Goal: Task Accomplishment & Management: Manage account settings

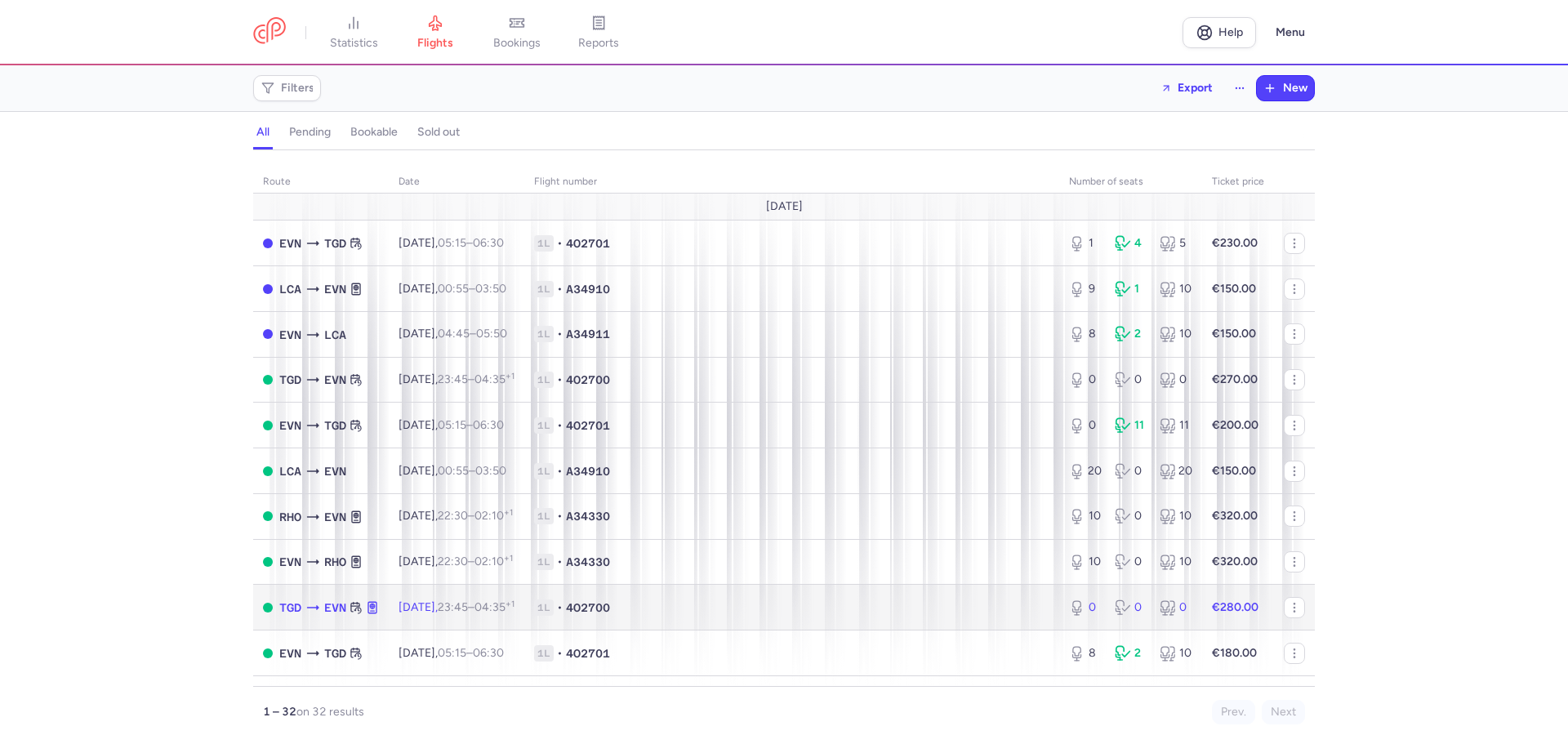
click at [554, 613] on span "1L" at bounding box center [544, 608] width 20 height 17
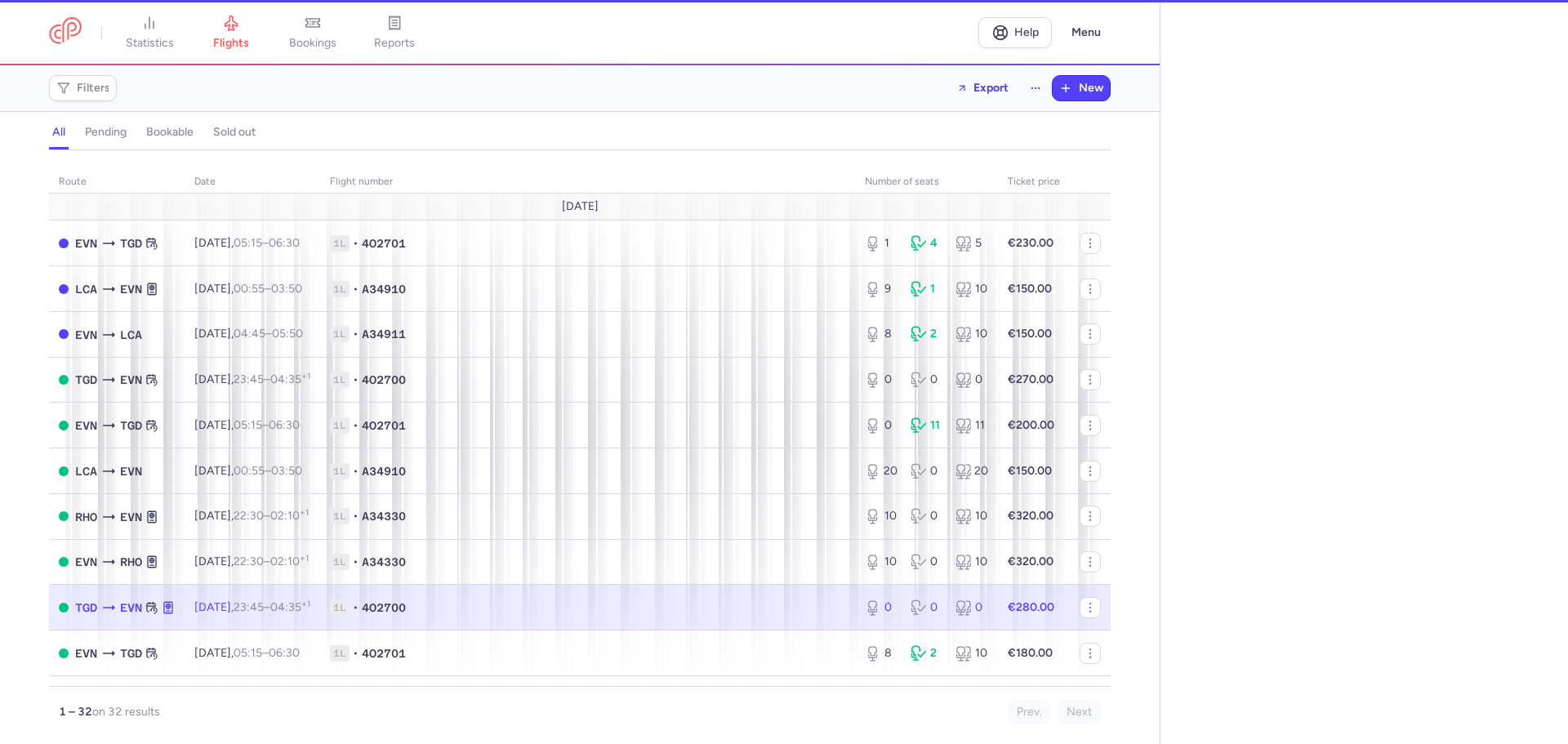
select select "hours"
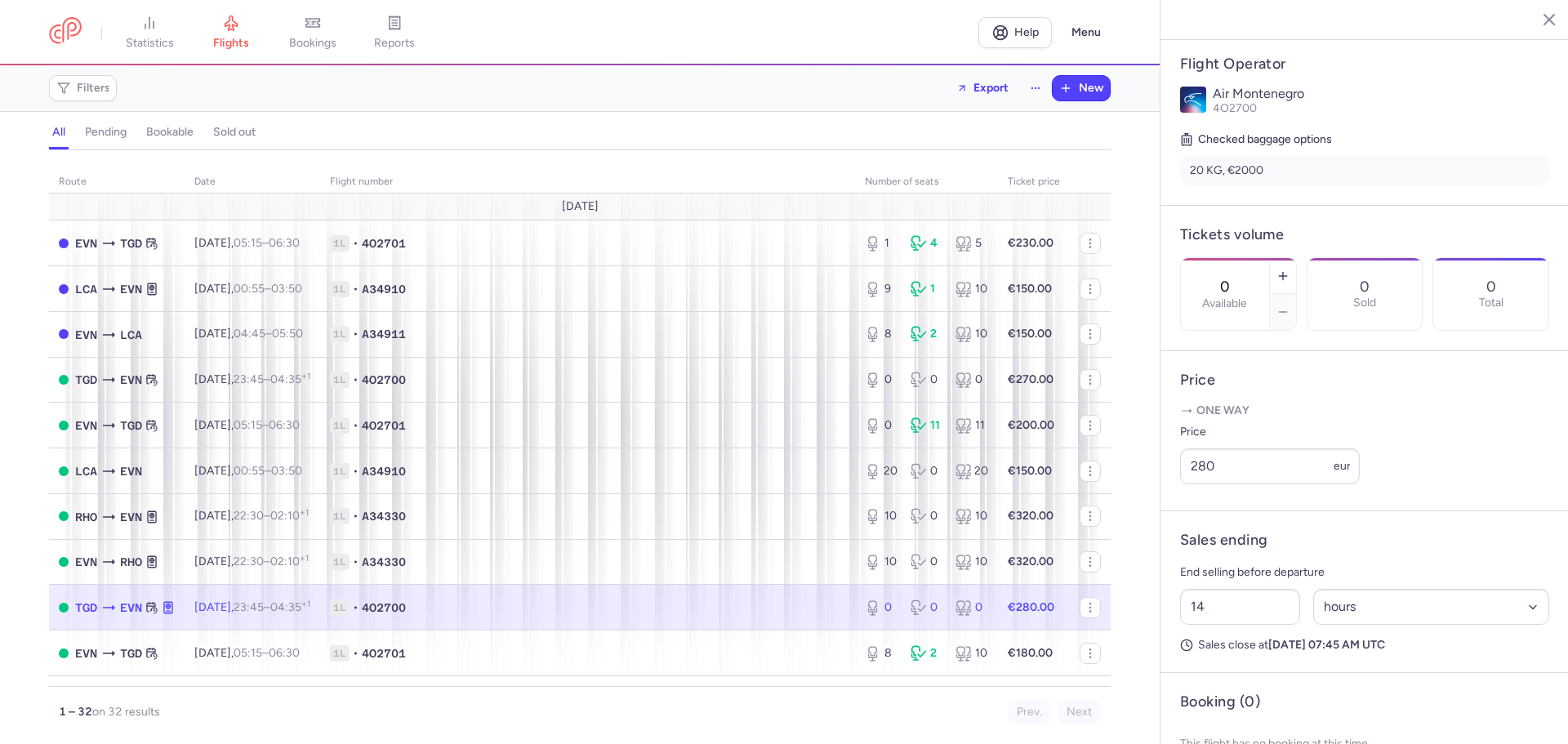
scroll to position [327, 0]
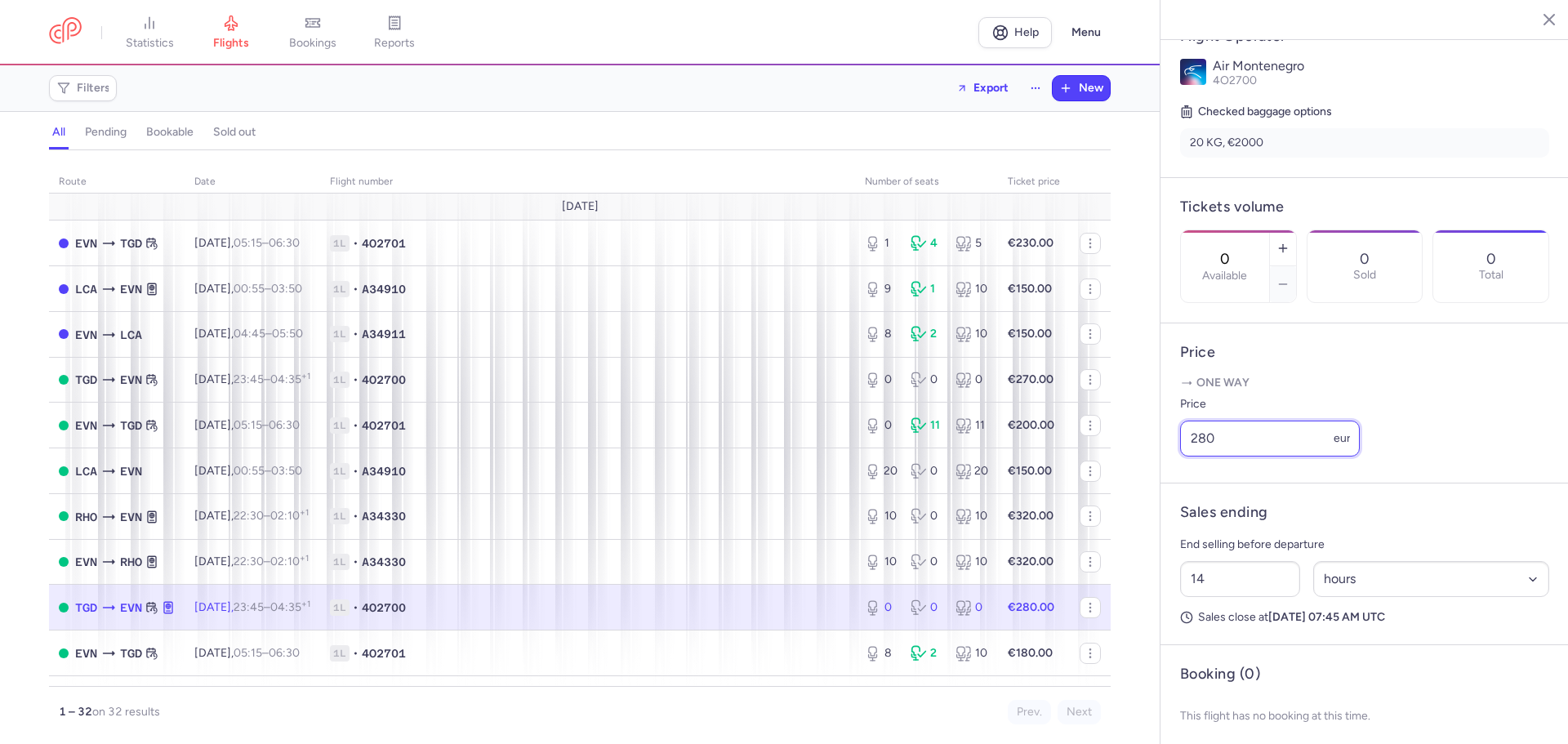
drag, startPoint x: 1225, startPoint y: 479, endPoint x: 1197, endPoint y: 476, distance: 28.2
click at [1197, 456] on input "280" at bounding box center [1270, 439] width 180 height 36
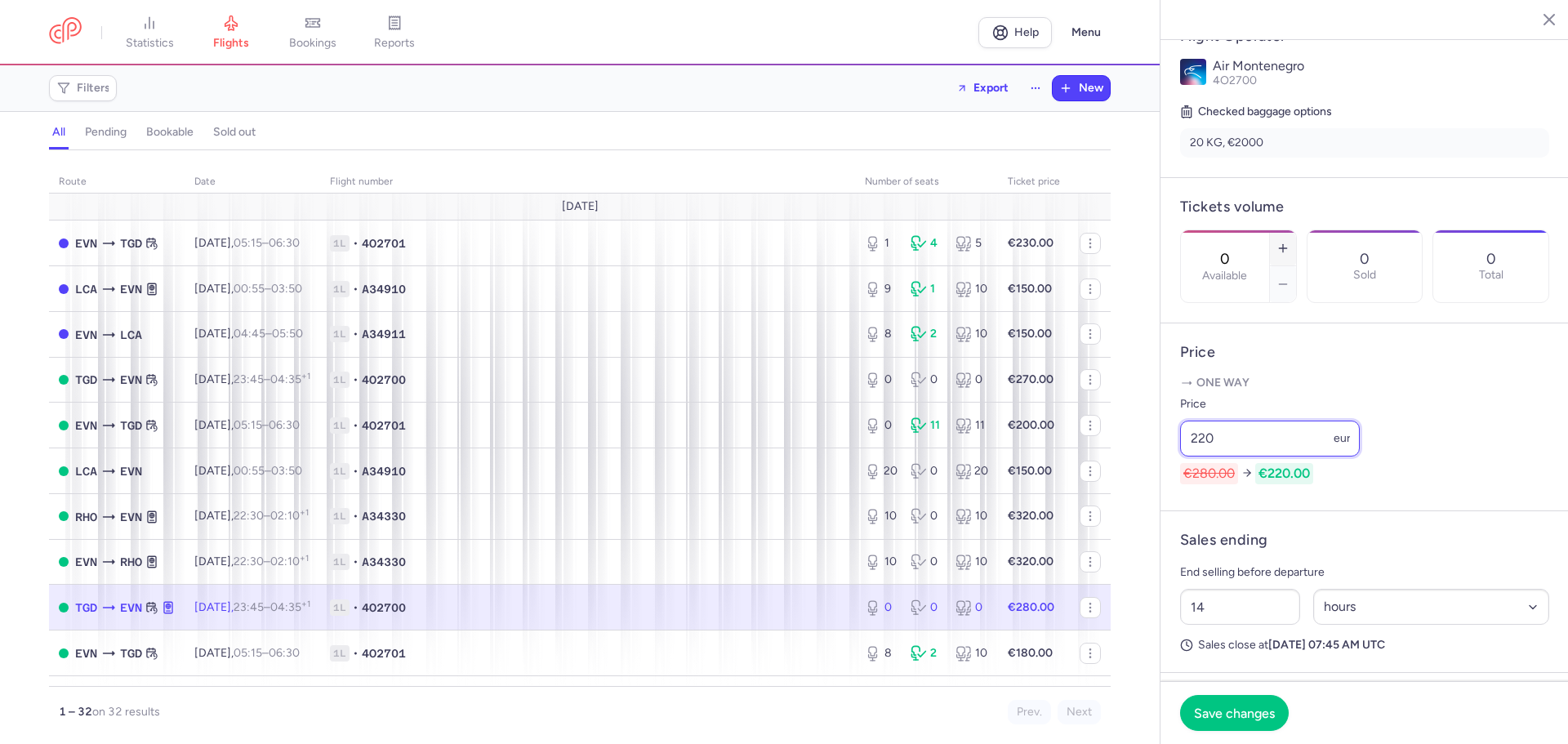
type input "220"
click at [1296, 230] on button "button" at bounding box center [1283, 248] width 26 height 36
click at [1290, 242] on icon "button" at bounding box center [1283, 248] width 13 height 13
type input "2"
click at [1246, 716] on span "Save changes" at bounding box center [1234, 712] width 81 height 15
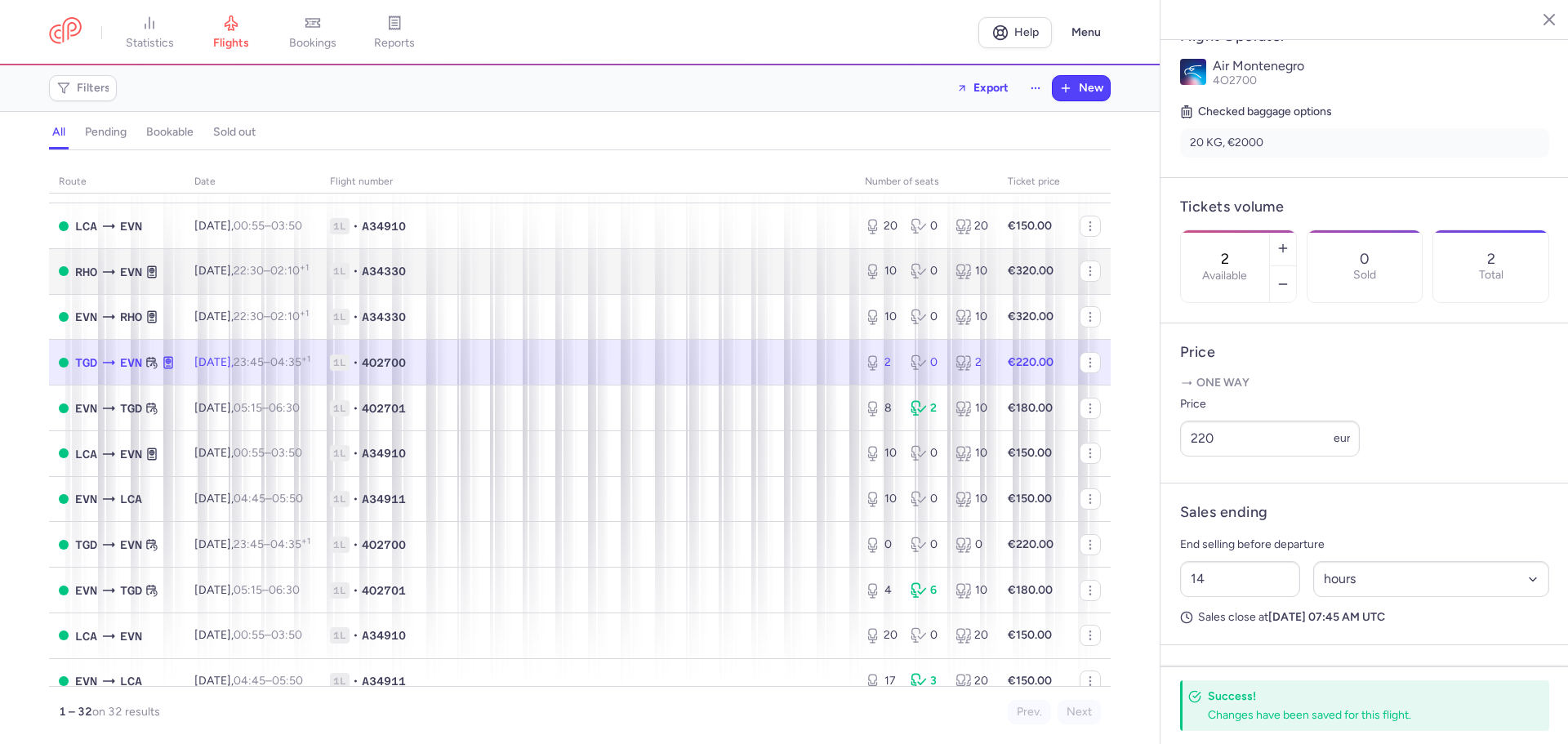
scroll to position [0, 0]
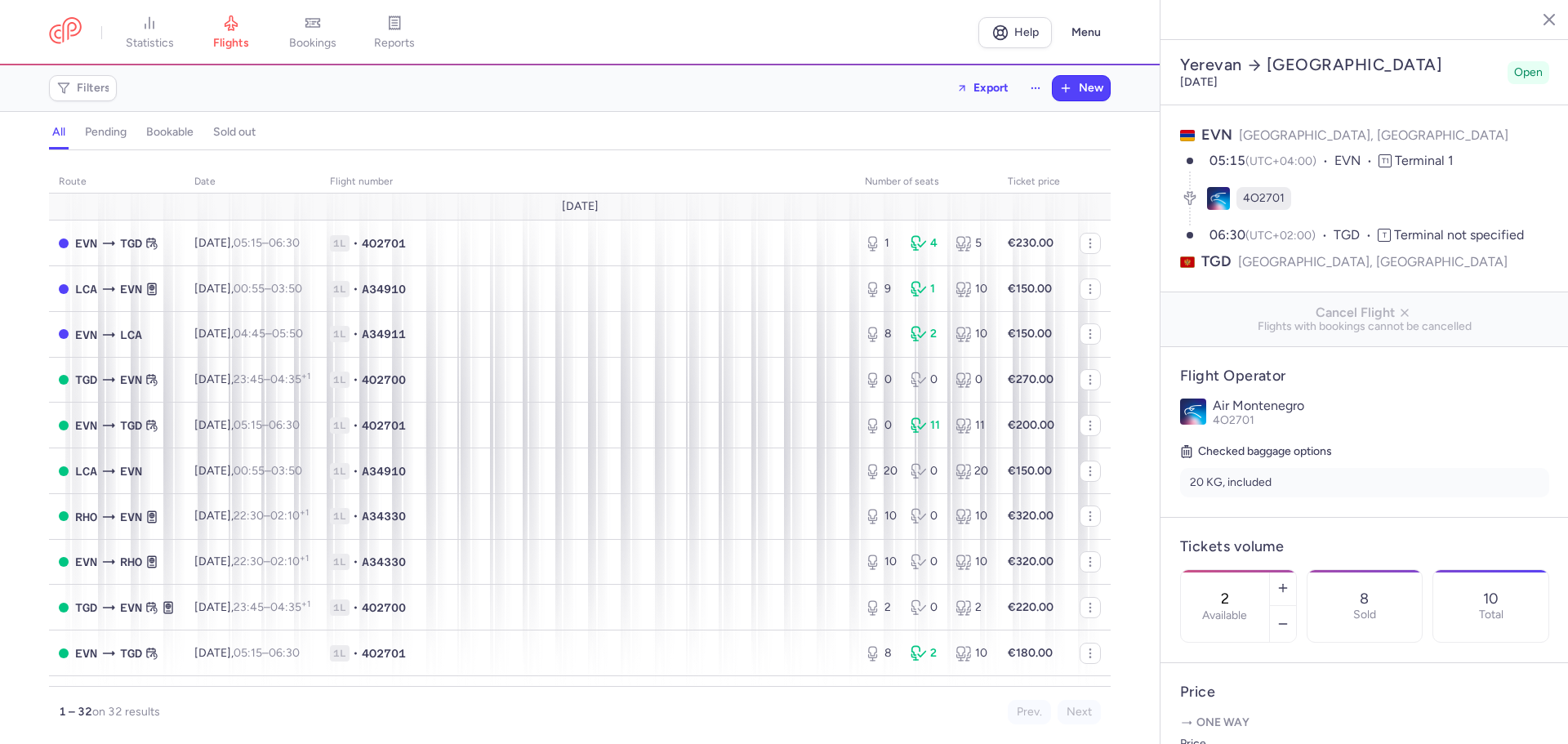
select select "hours"
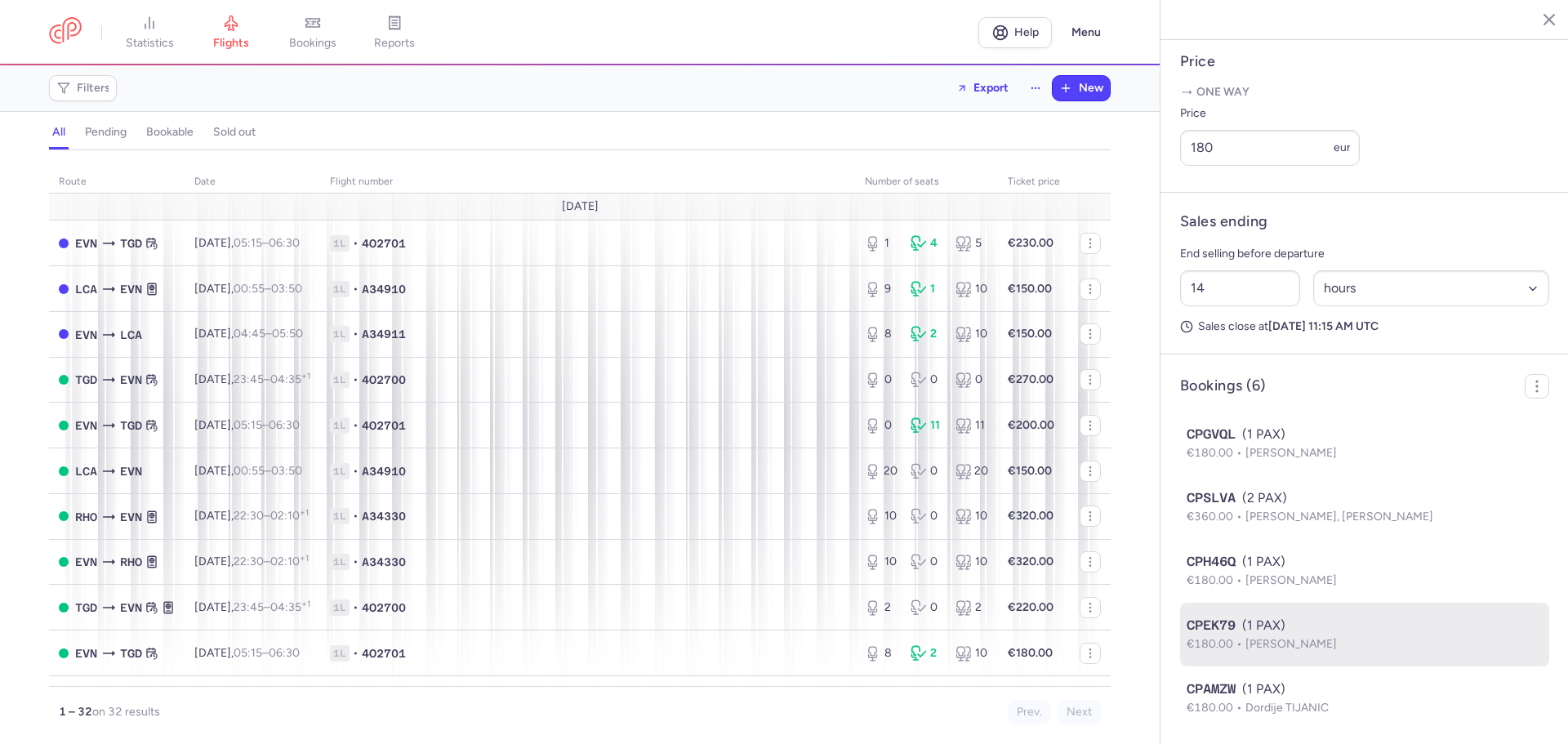
scroll to position [744, 0]
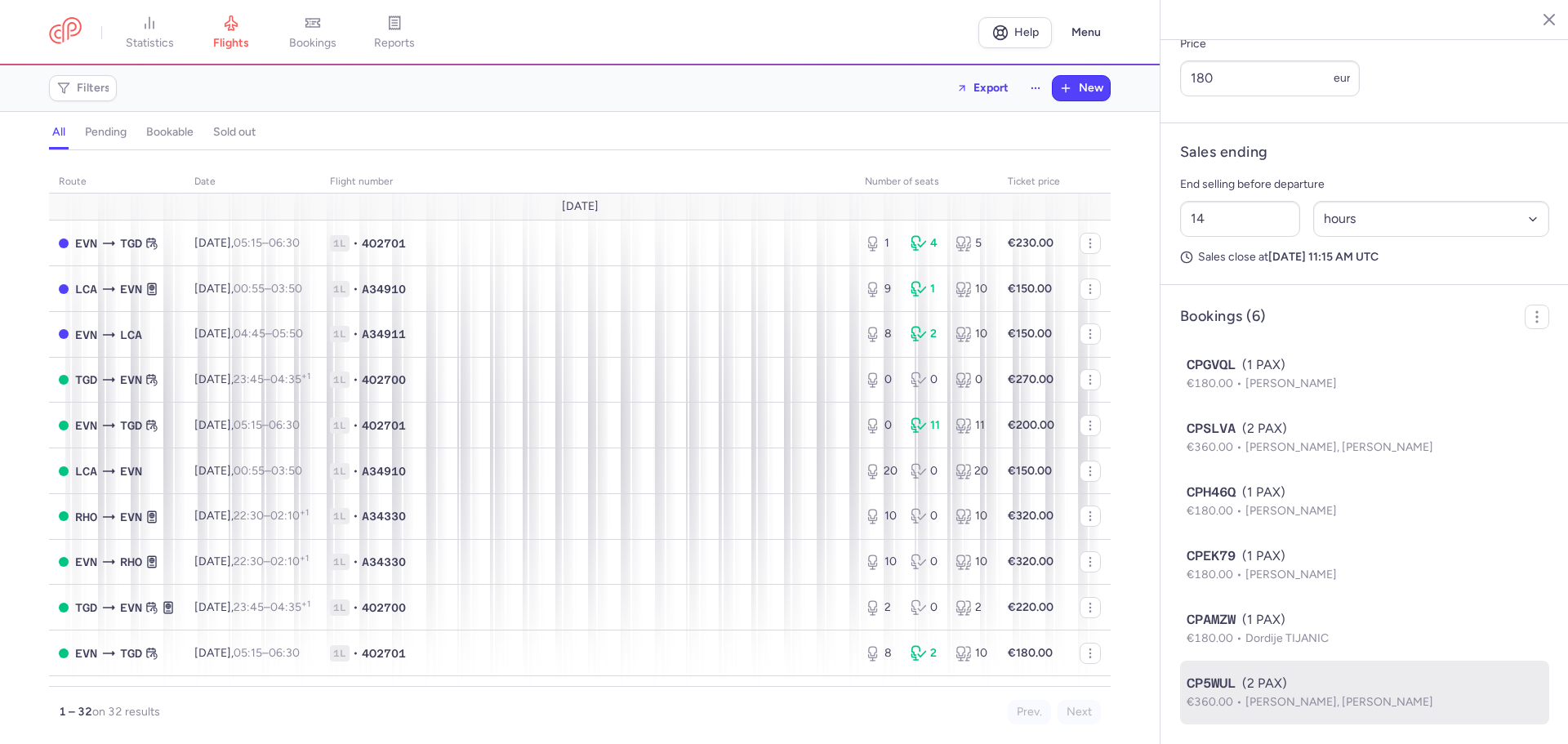
click at [1331, 702] on span "[PERSON_NAME], [PERSON_NAME]" at bounding box center [1339, 703] width 188 height 14
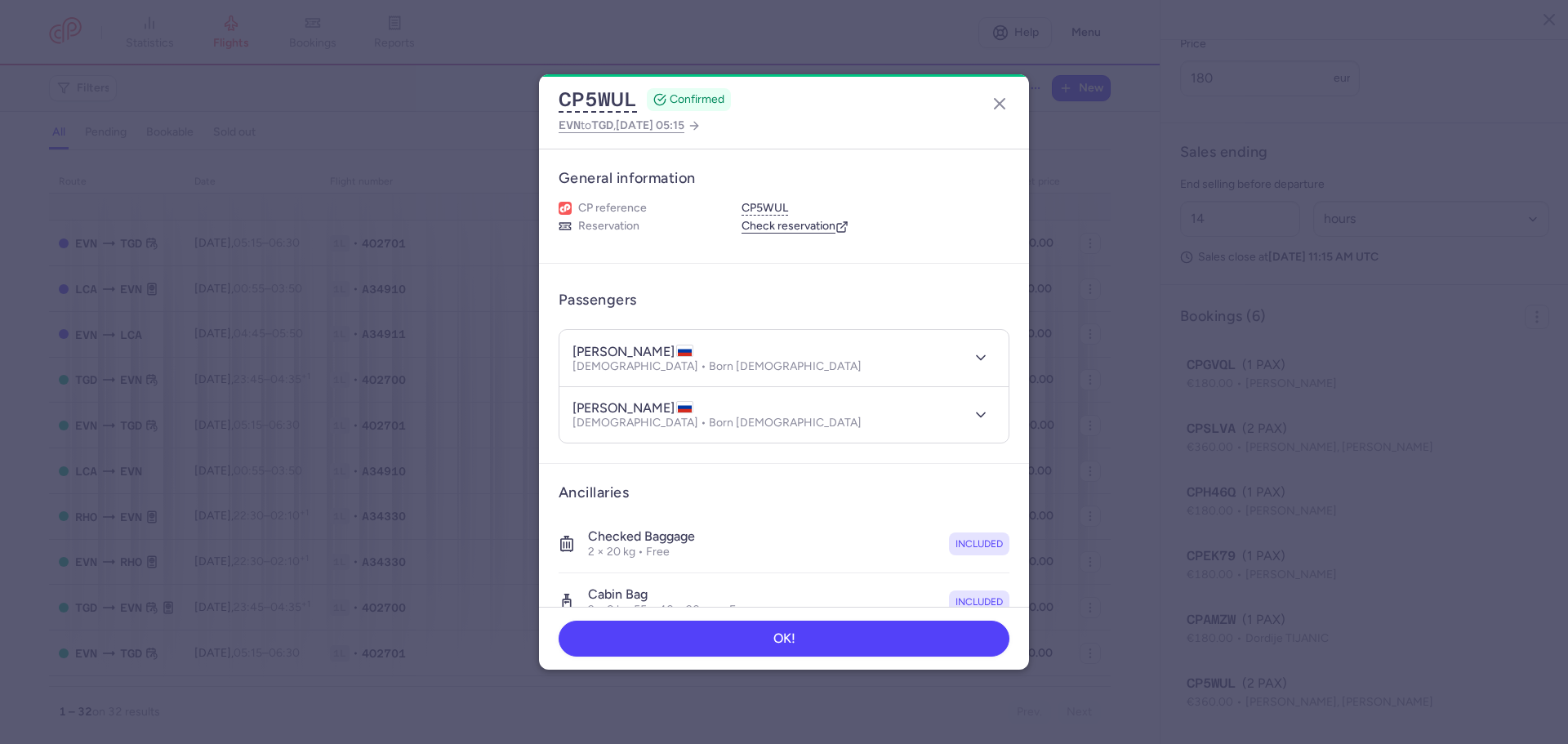
scroll to position [744, 0]
click at [998, 107] on icon "button" at bounding box center [999, 104] width 20 height 20
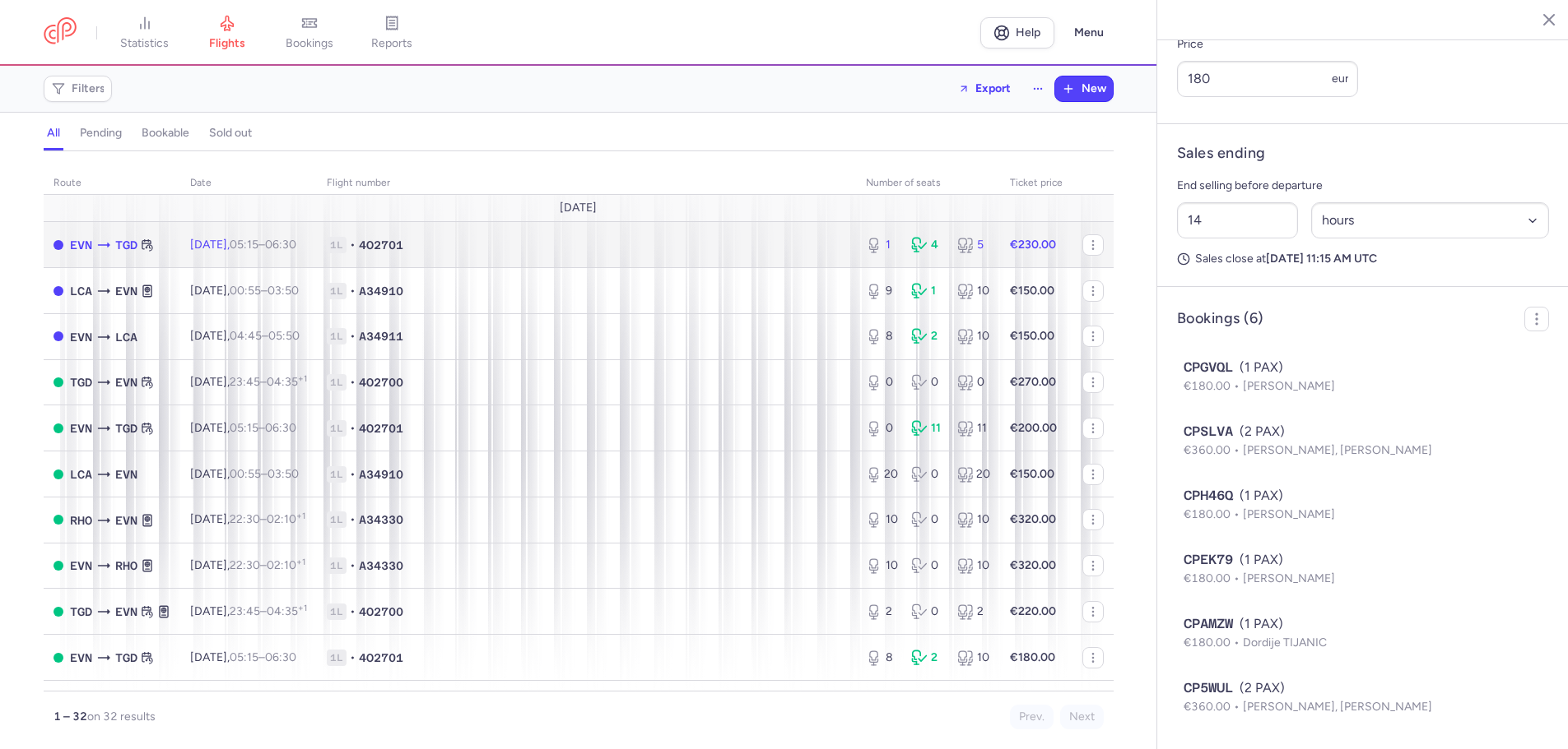
click at [621, 240] on span "1L • 4O2701" at bounding box center [586, 245] width 519 height 17
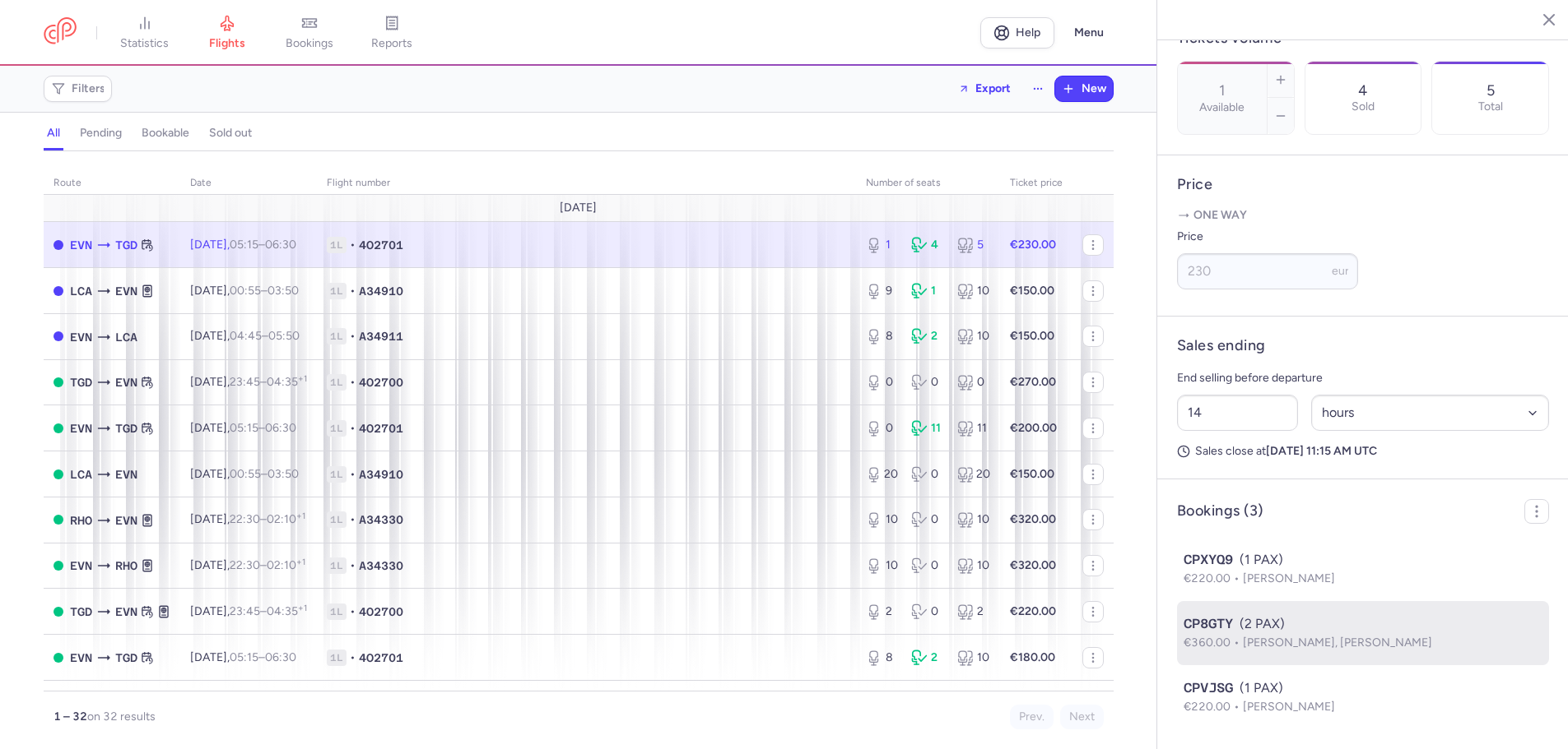
scroll to position [740, 0]
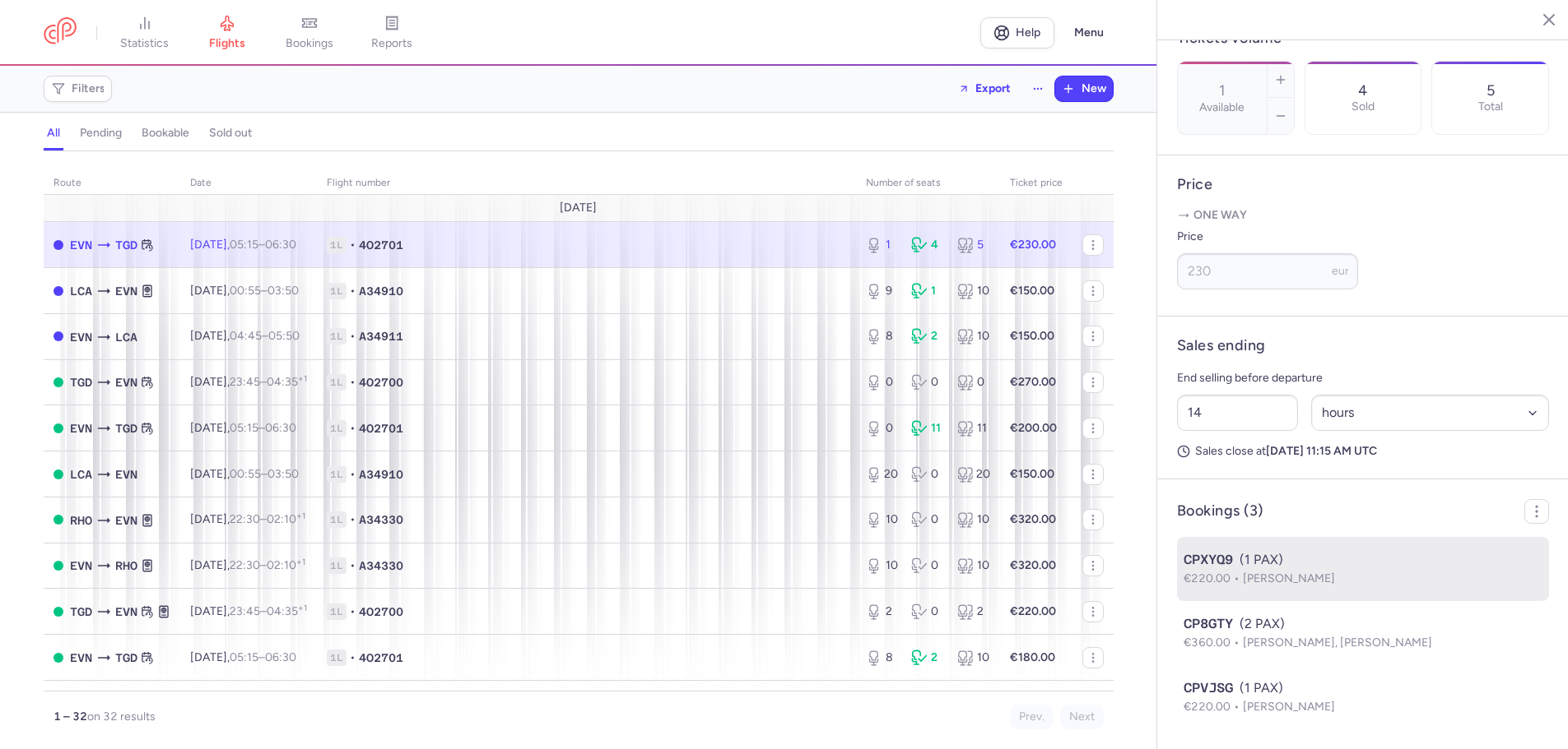
click at [1295, 574] on span "[PERSON_NAME]" at bounding box center [1288, 579] width 93 height 14
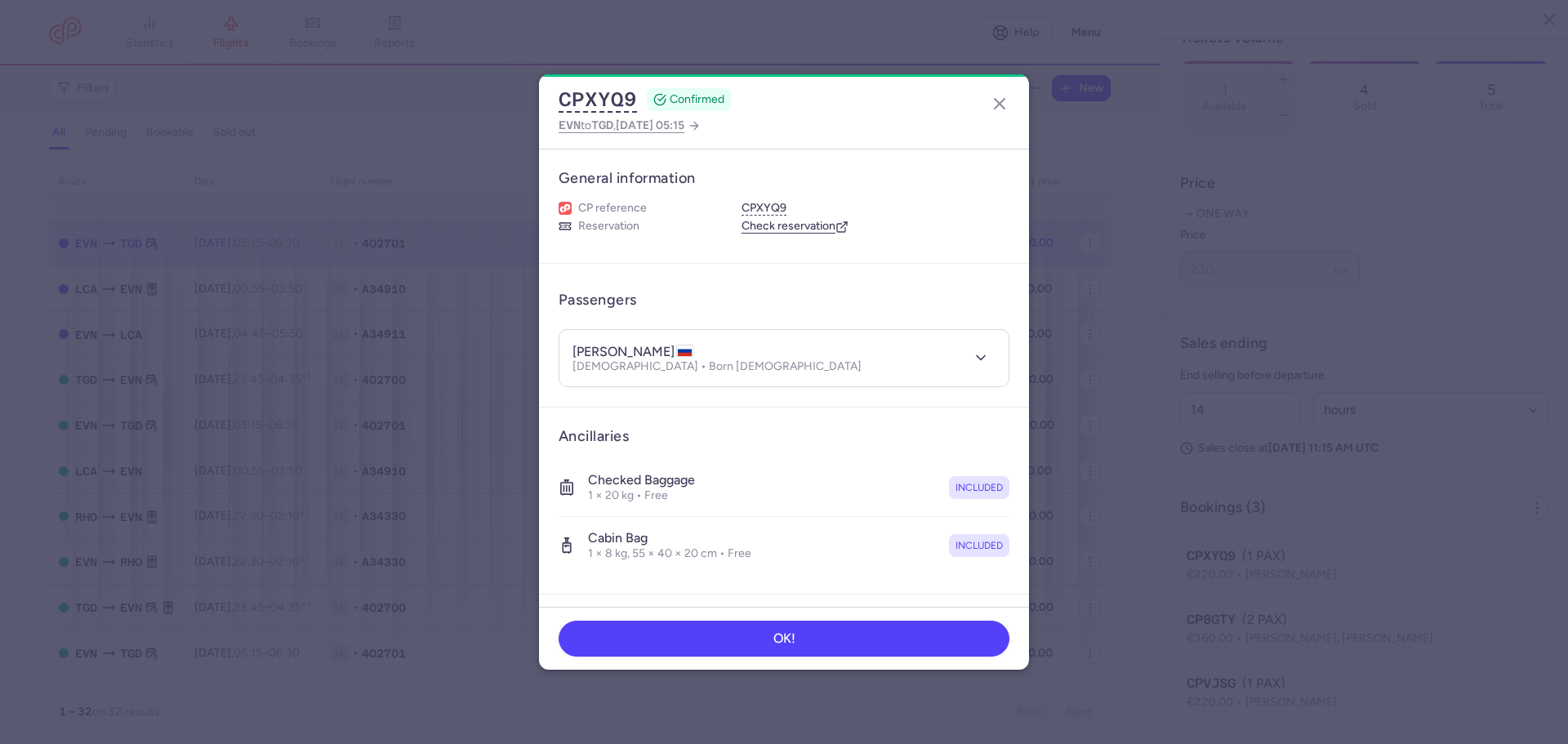
drag, startPoint x: 670, startPoint y: 348, endPoint x: 569, endPoint y: 347, distance: 101.0
click at [569, 347] on header "[PERSON_NAME] [DEMOGRAPHIC_DATA] • Born [DEMOGRAPHIC_DATA]" at bounding box center [784, 358] width 449 height 56
copy h4 "[PERSON_NAME]"
click at [997, 107] on line "button" at bounding box center [999, 104] width 10 height 10
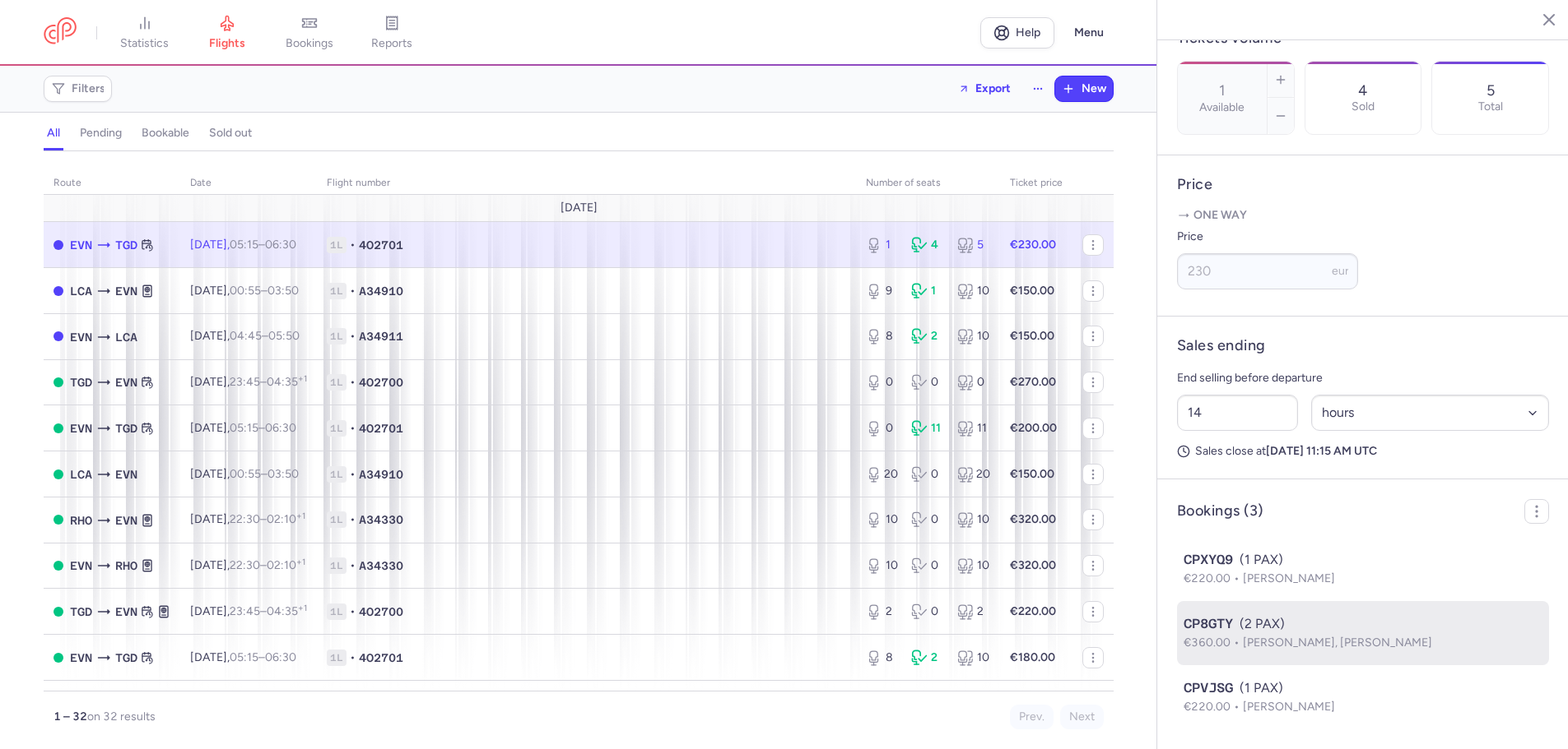
scroll to position [823, 0]
click at [1324, 622] on div "CP8GTY (2 PAX)" at bounding box center [1362, 625] width 359 height 20
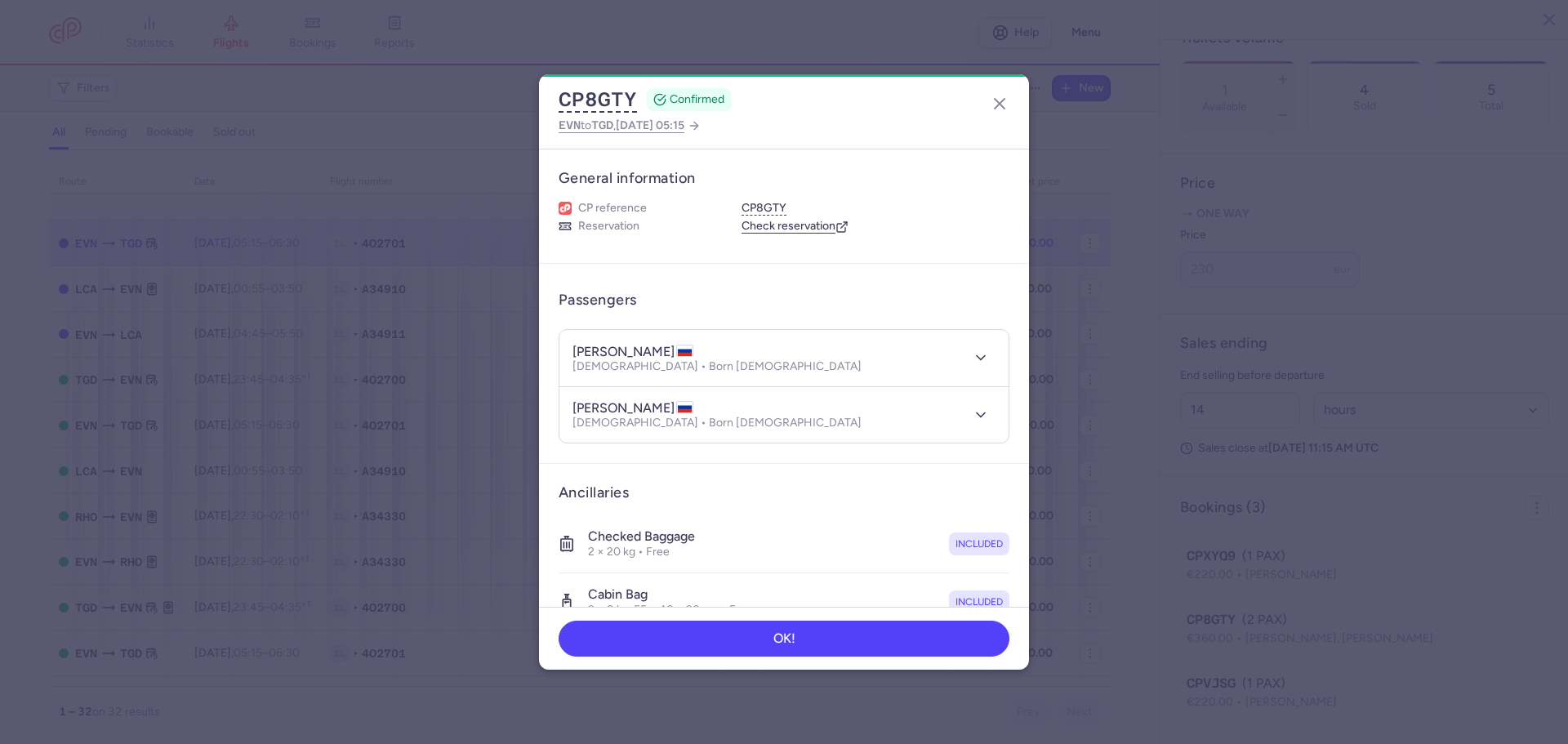
drag, startPoint x: 573, startPoint y: 350, endPoint x: 677, endPoint y: 345, distance: 104.1
click at [677, 345] on h4 "[PERSON_NAME]" at bounding box center [633, 352] width 120 height 17
copy h4 "[PERSON_NAME]"
click at [996, 102] on icon "button" at bounding box center [999, 104] width 20 height 20
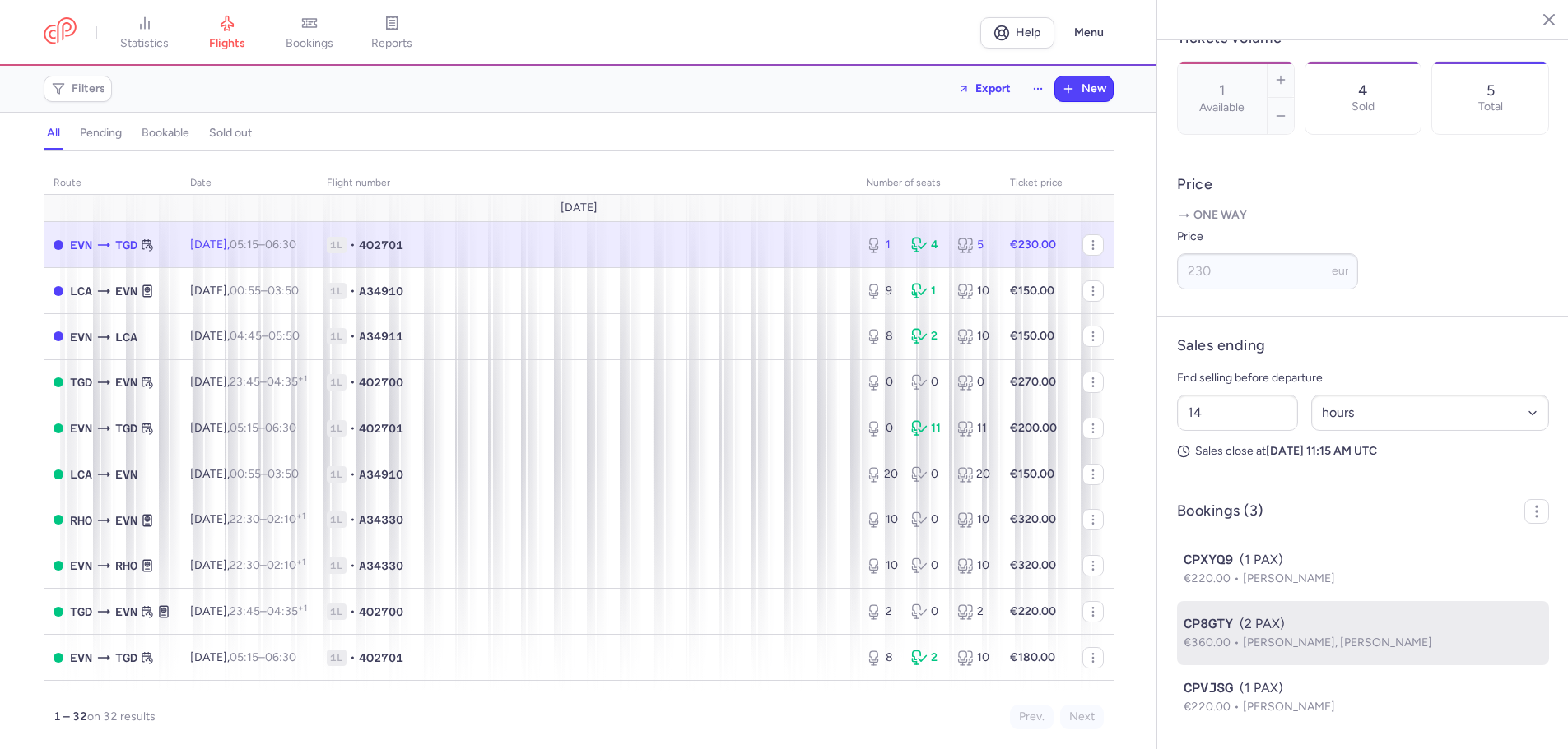
scroll to position [988, 0]
click at [1384, 638] on span "[PERSON_NAME], [PERSON_NAME]" at bounding box center [1337, 643] width 189 height 14
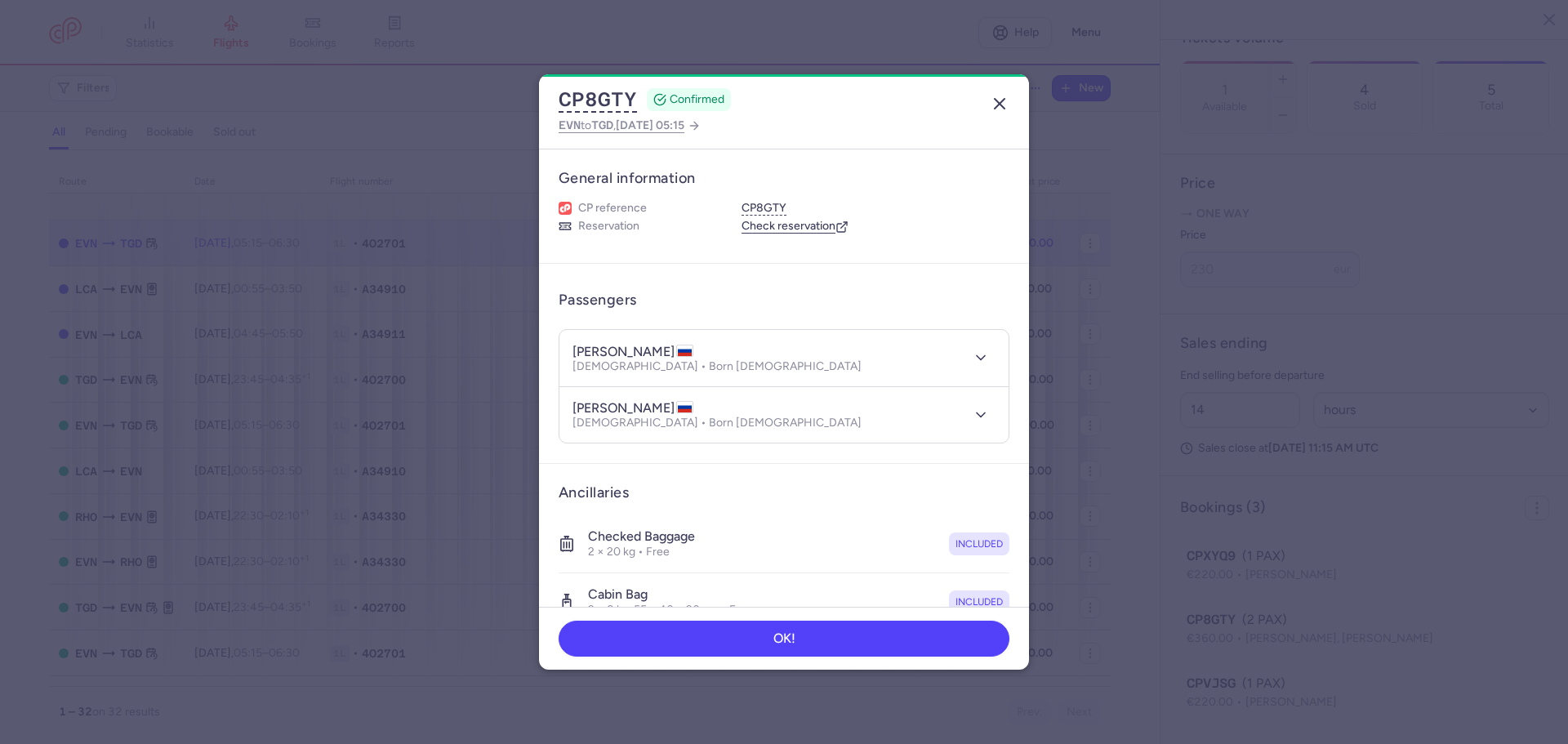
click at [999, 101] on icon "button" at bounding box center [999, 104] width 20 height 20
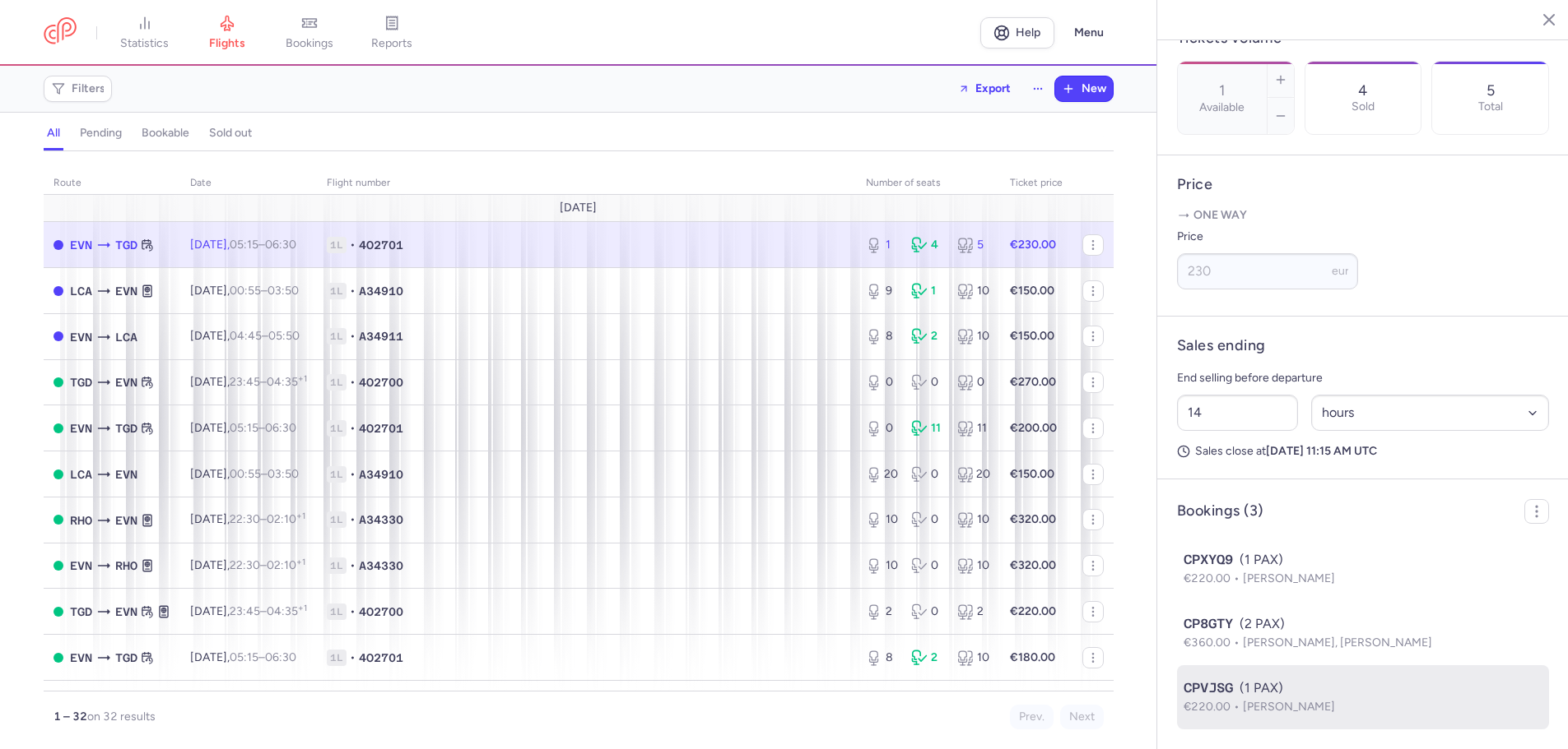
click at [1318, 707] on span "[PERSON_NAME]" at bounding box center [1288, 707] width 93 height 14
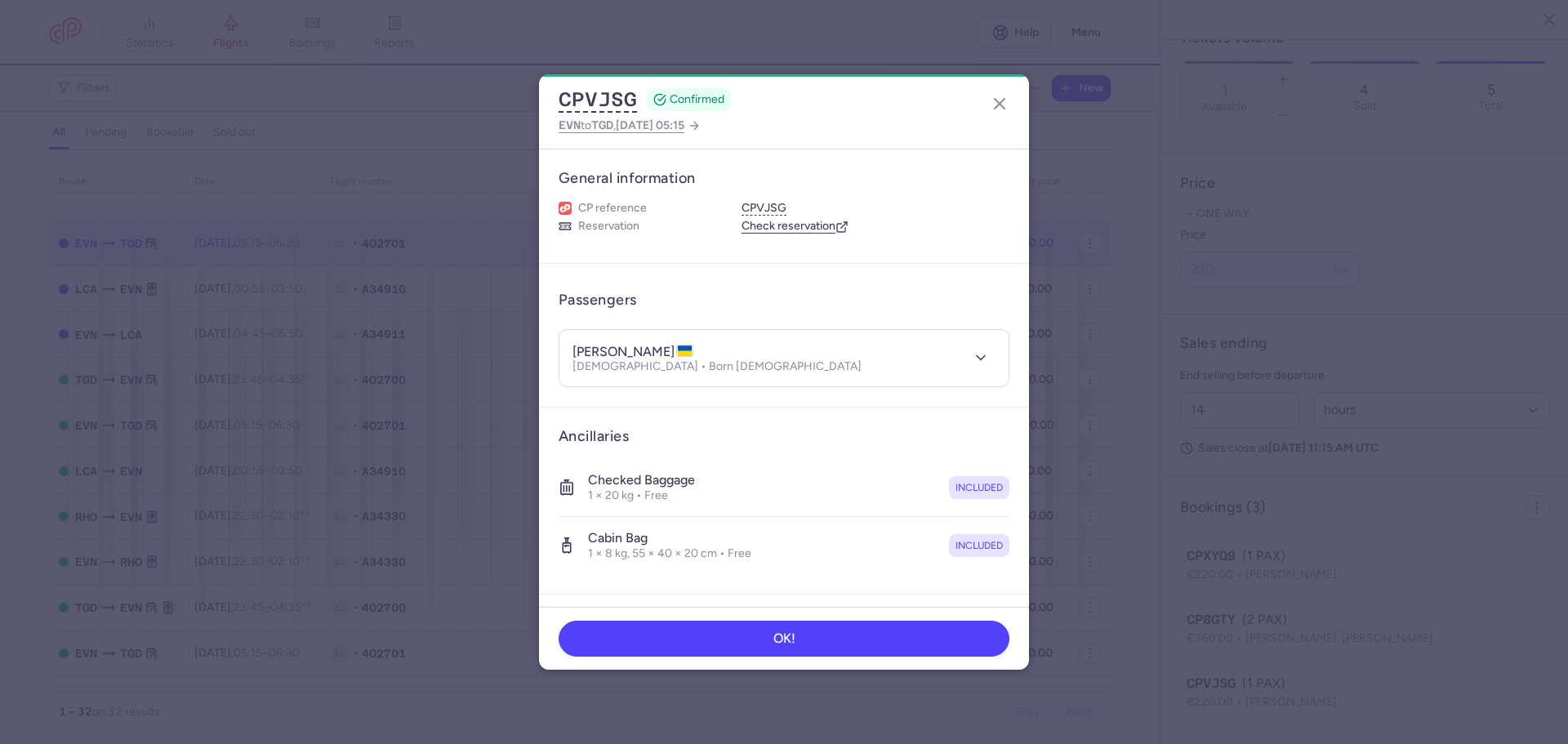
drag, startPoint x: 574, startPoint y: 353, endPoint x: 690, endPoint y: 347, distance: 116.2
click at [690, 347] on h4 "[PERSON_NAME]" at bounding box center [633, 352] width 120 height 17
copy h4 "[PERSON_NAME]"
click at [999, 98] on icon "button" at bounding box center [999, 104] width 20 height 20
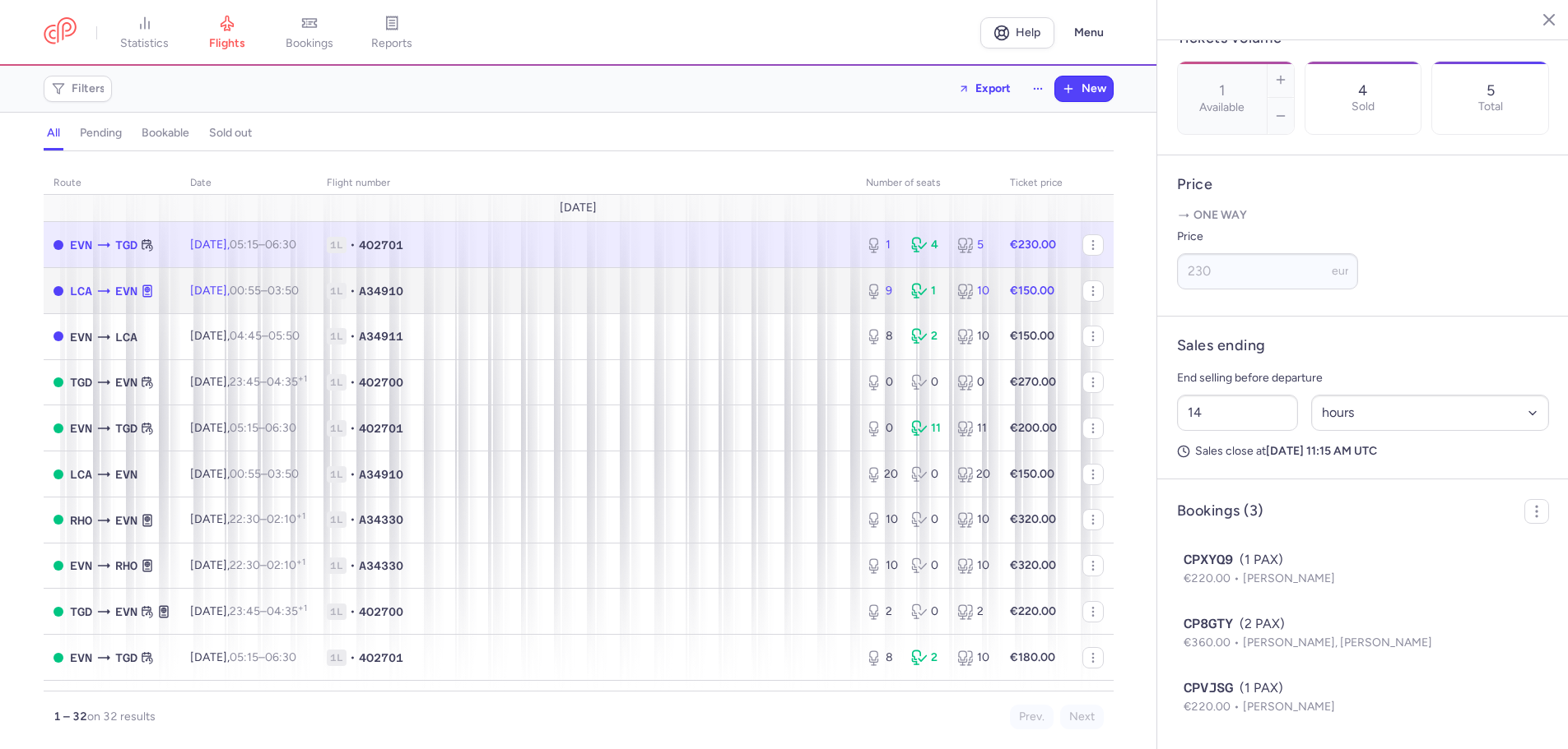
click at [658, 297] on span "1L • A34910" at bounding box center [586, 291] width 519 height 17
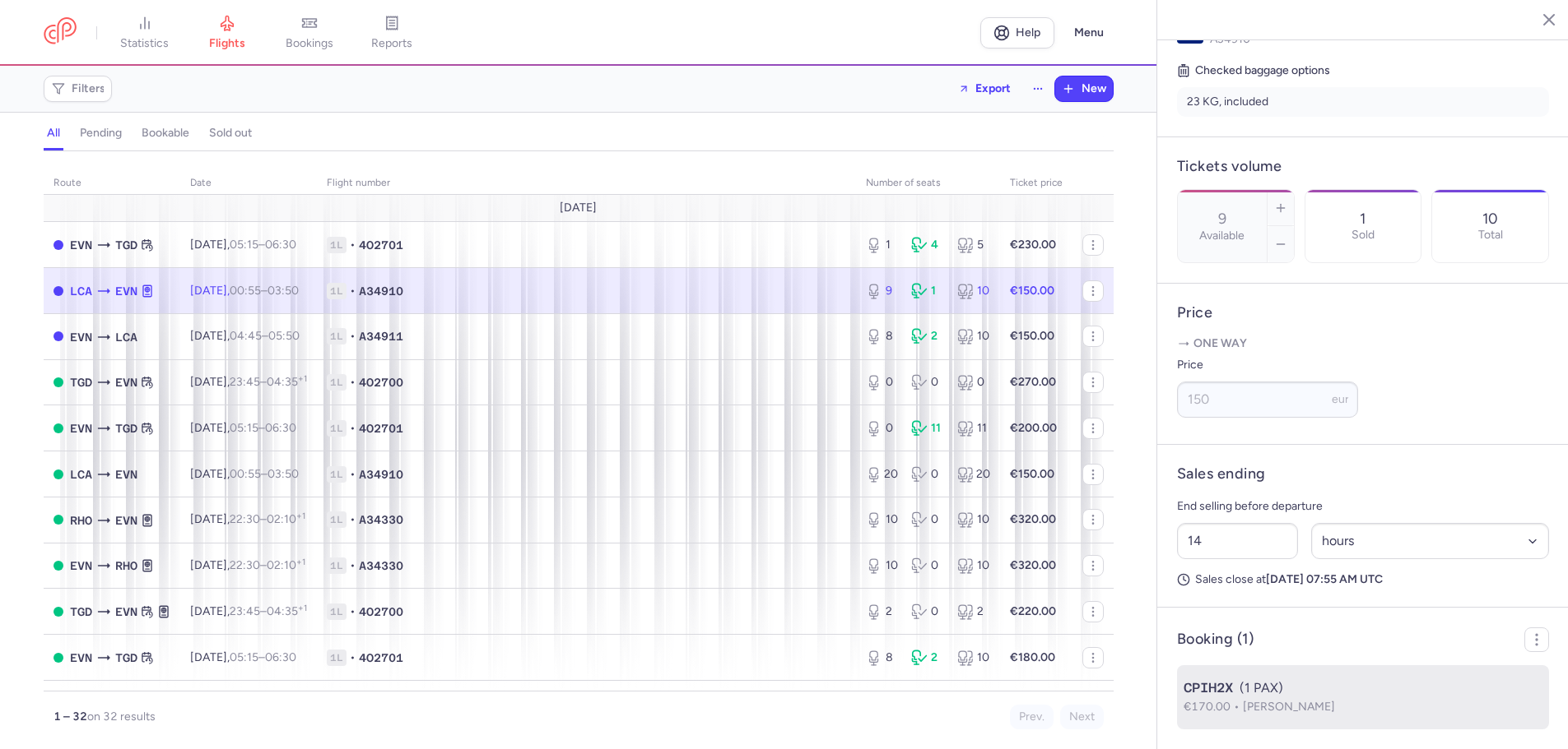
scroll to position [247, 0]
click at [1233, 688] on span "CPIH2X" at bounding box center [1208, 688] width 50 height 20
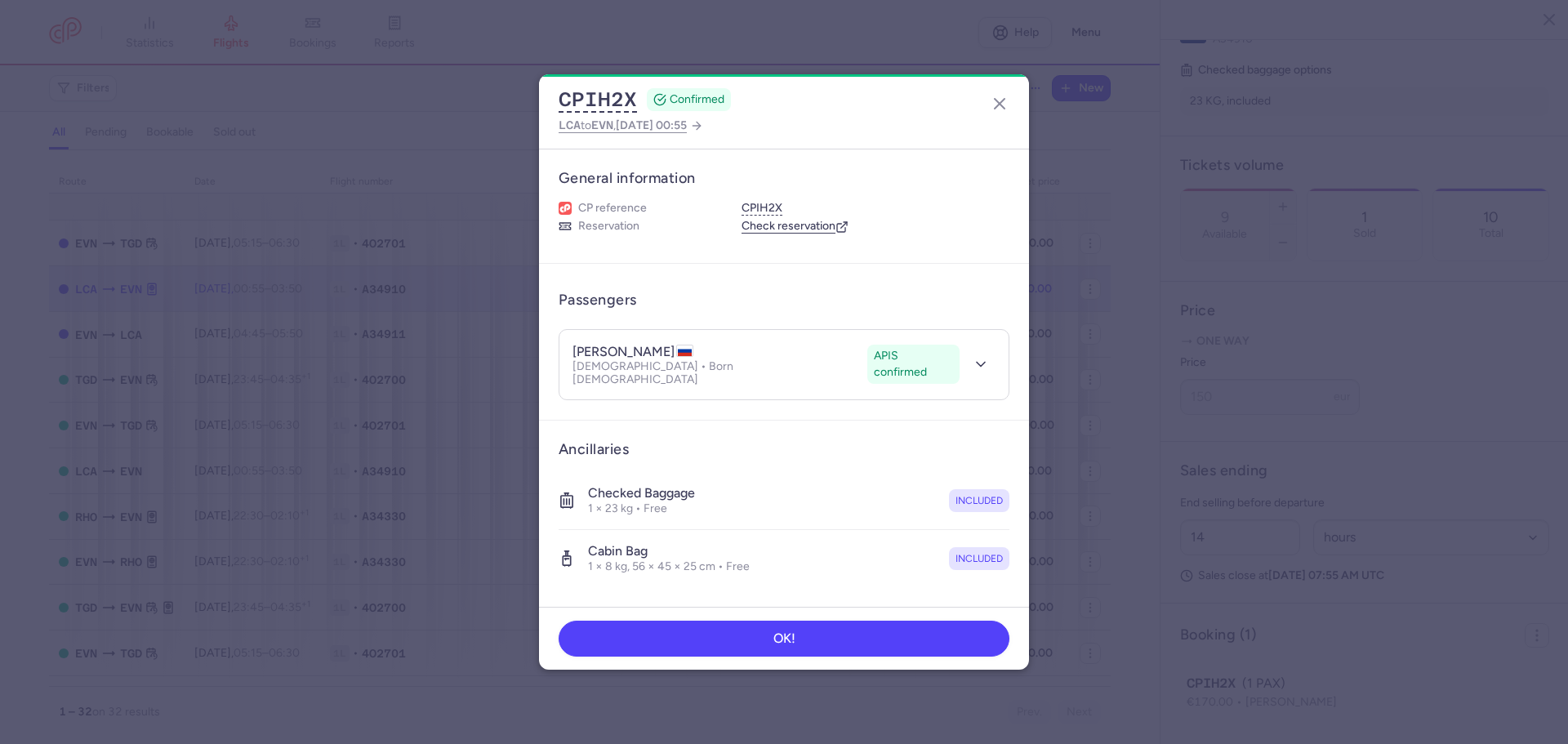
drag, startPoint x: 573, startPoint y: 349, endPoint x: 713, endPoint y: 347, distance: 140.0
click at [693, 347] on h4 "[PERSON_NAME]" at bounding box center [633, 352] width 120 height 17
drag, startPoint x: 725, startPoint y: 348, endPoint x: 546, endPoint y: 350, distance: 179.0
click at [546, 350] on article "Passengers [PERSON_NAME] APIS confirmed [DEMOGRAPHIC_DATA] • Born [DEMOGRAPHIC_…" at bounding box center [784, 342] width 490 height 157
copy h4 "[PERSON_NAME]"
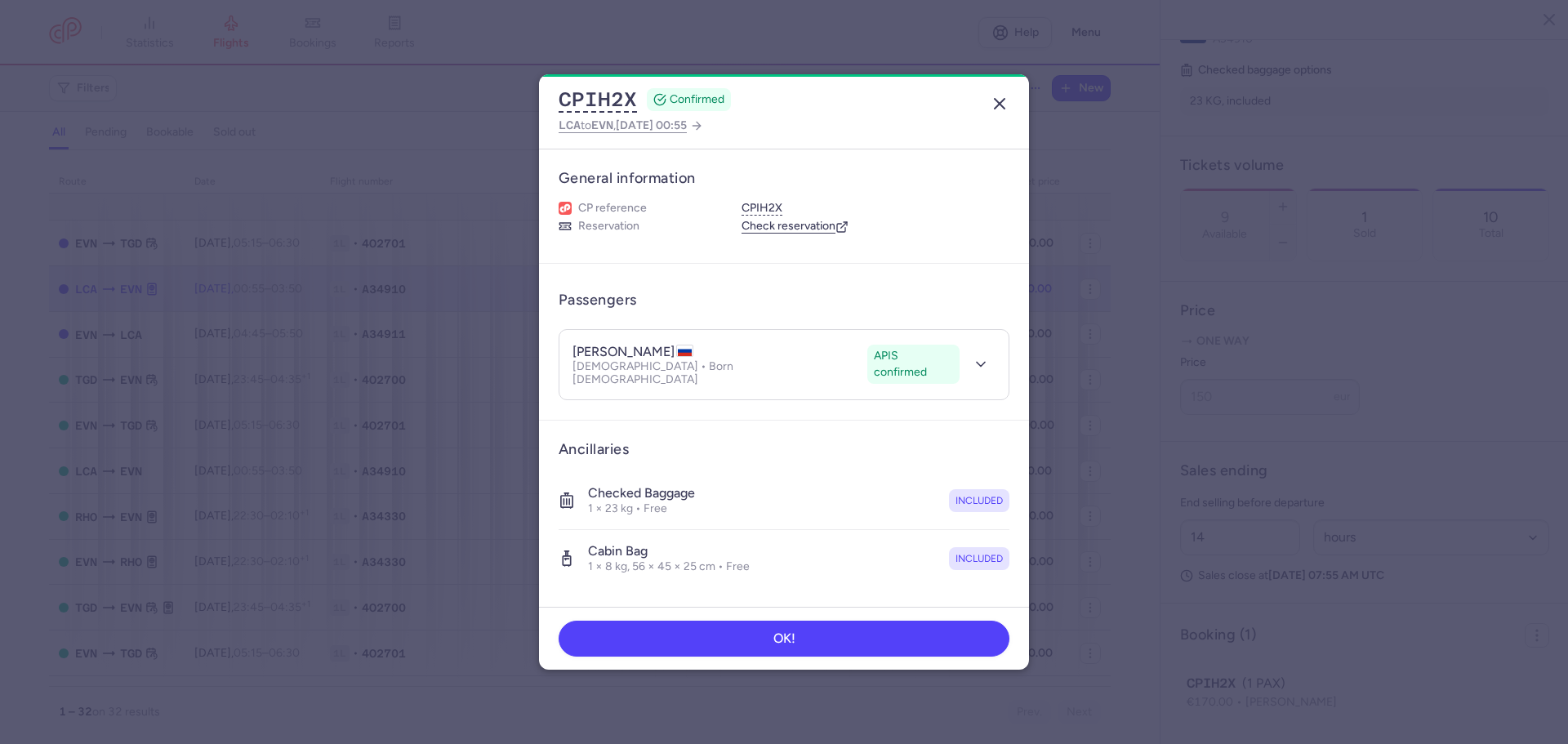
click at [1001, 96] on icon "button" at bounding box center [999, 104] width 20 height 20
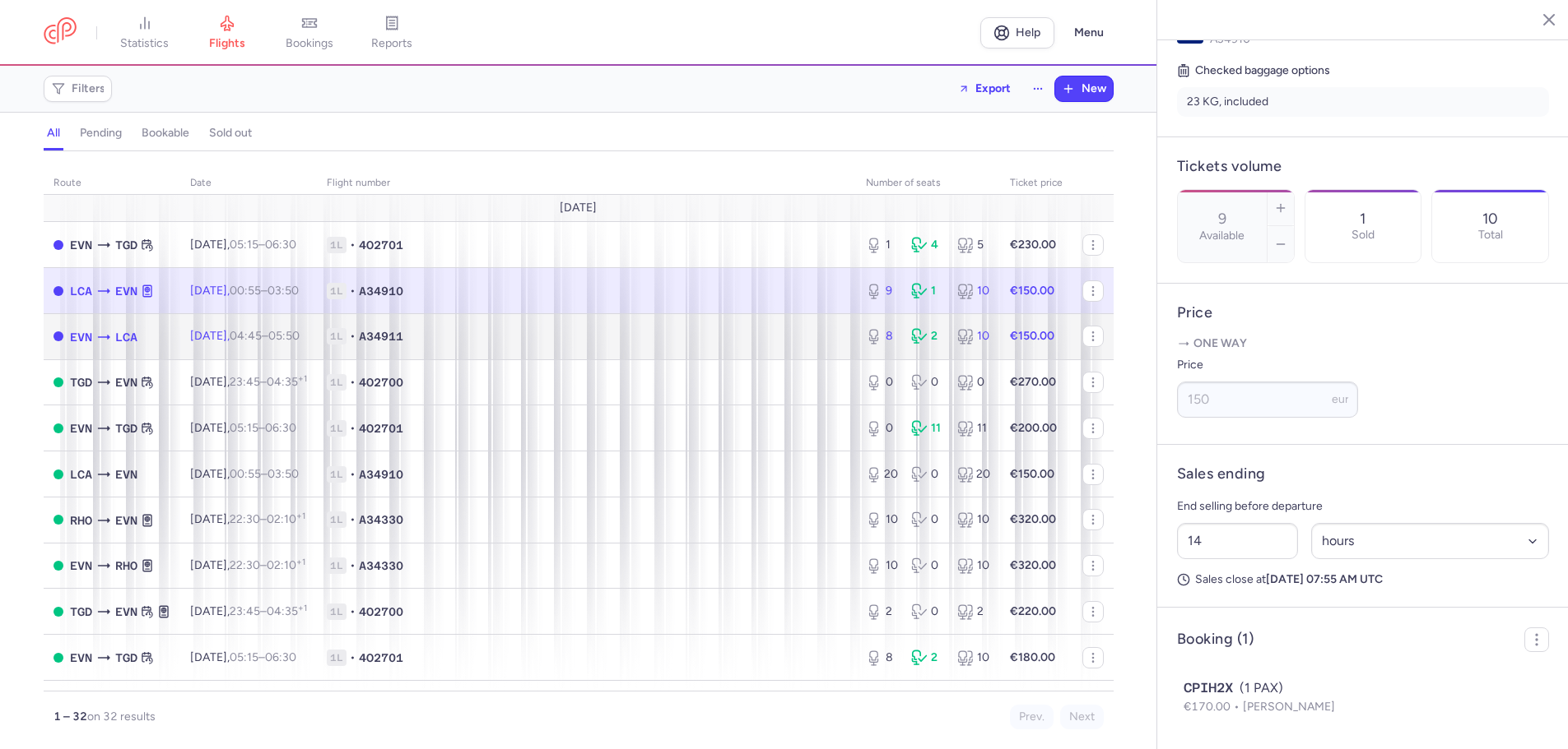
click at [652, 335] on span "1L • A34911" at bounding box center [586, 336] width 519 height 17
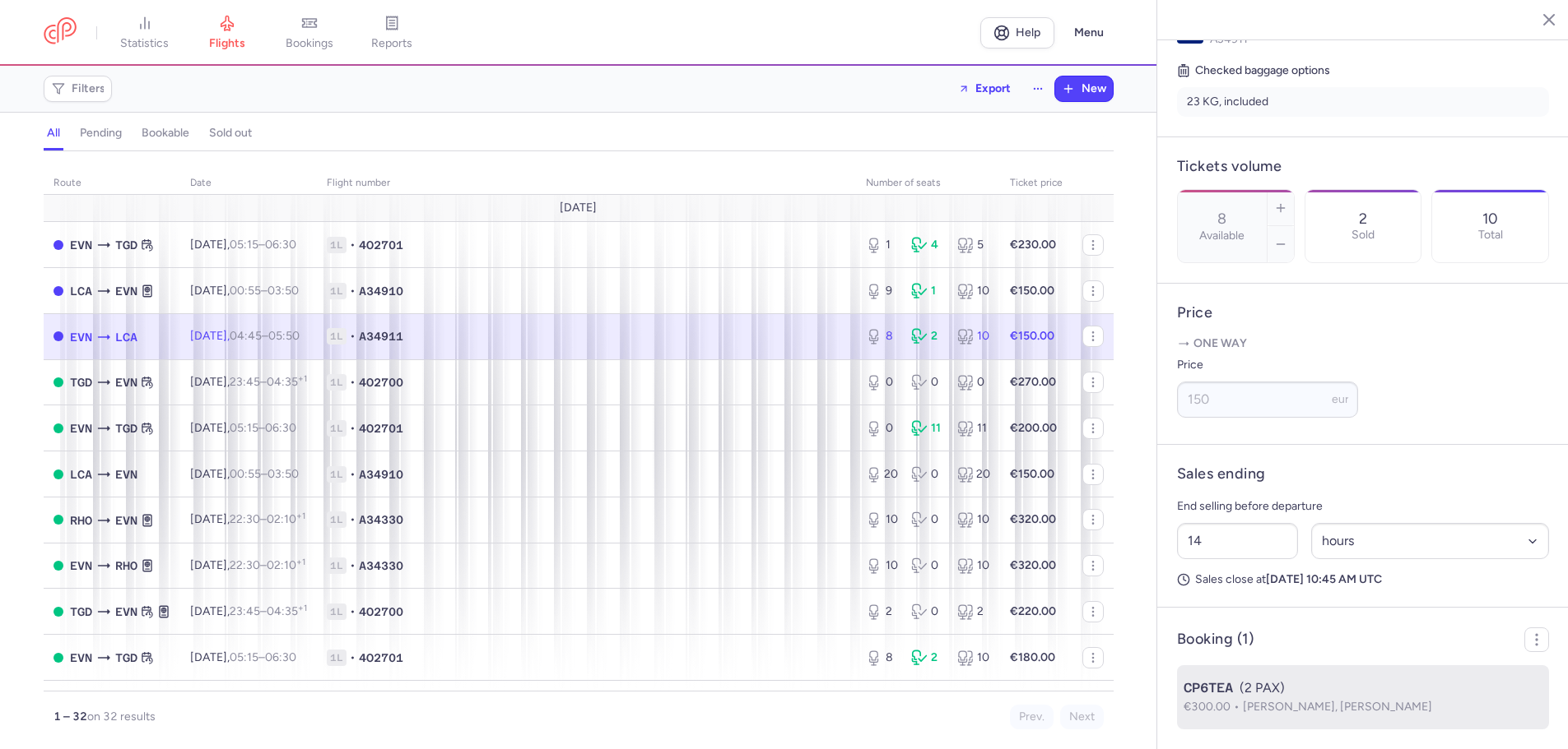
scroll to position [740, 0]
click at [1318, 695] on div "CP6TEA (2 PAX)" at bounding box center [1362, 688] width 359 height 20
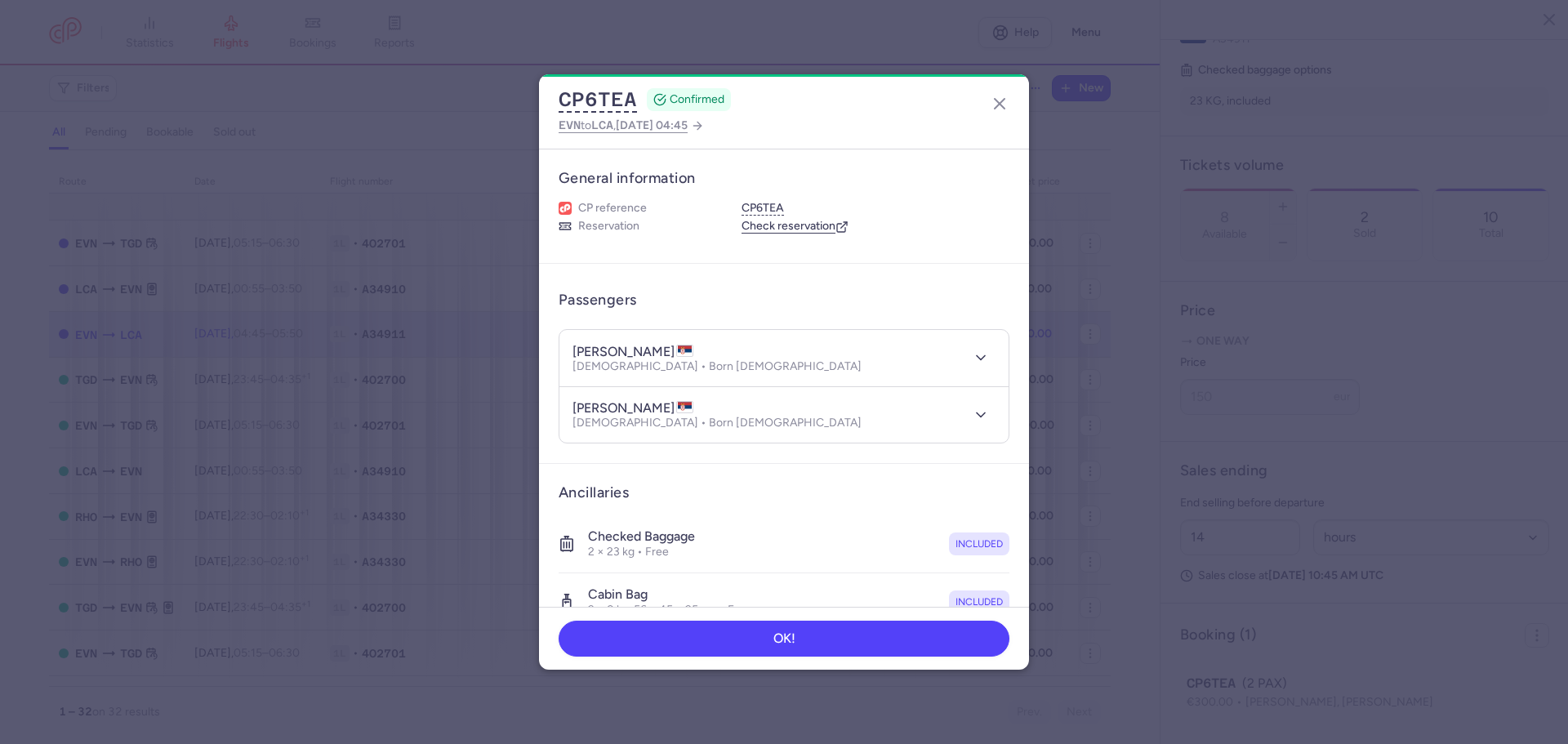
drag, startPoint x: 575, startPoint y: 354, endPoint x: 678, endPoint y: 348, distance: 103.2
click at [678, 348] on h4 "[PERSON_NAME]" at bounding box center [633, 352] width 120 height 17
copy h4 "[PERSON_NAME]"
click at [1008, 103] on icon "button" at bounding box center [999, 104] width 20 height 20
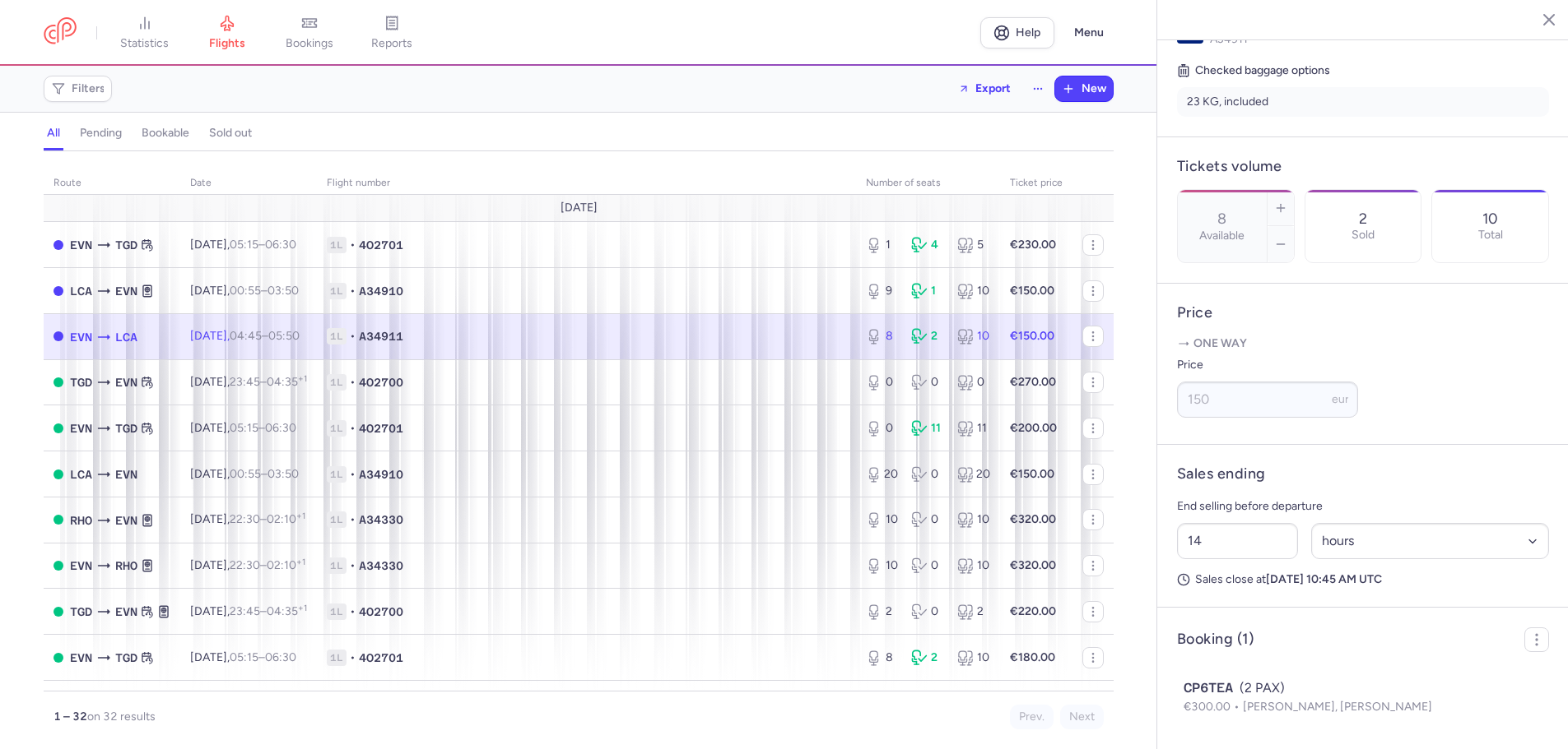
scroll to position [1152, 0]
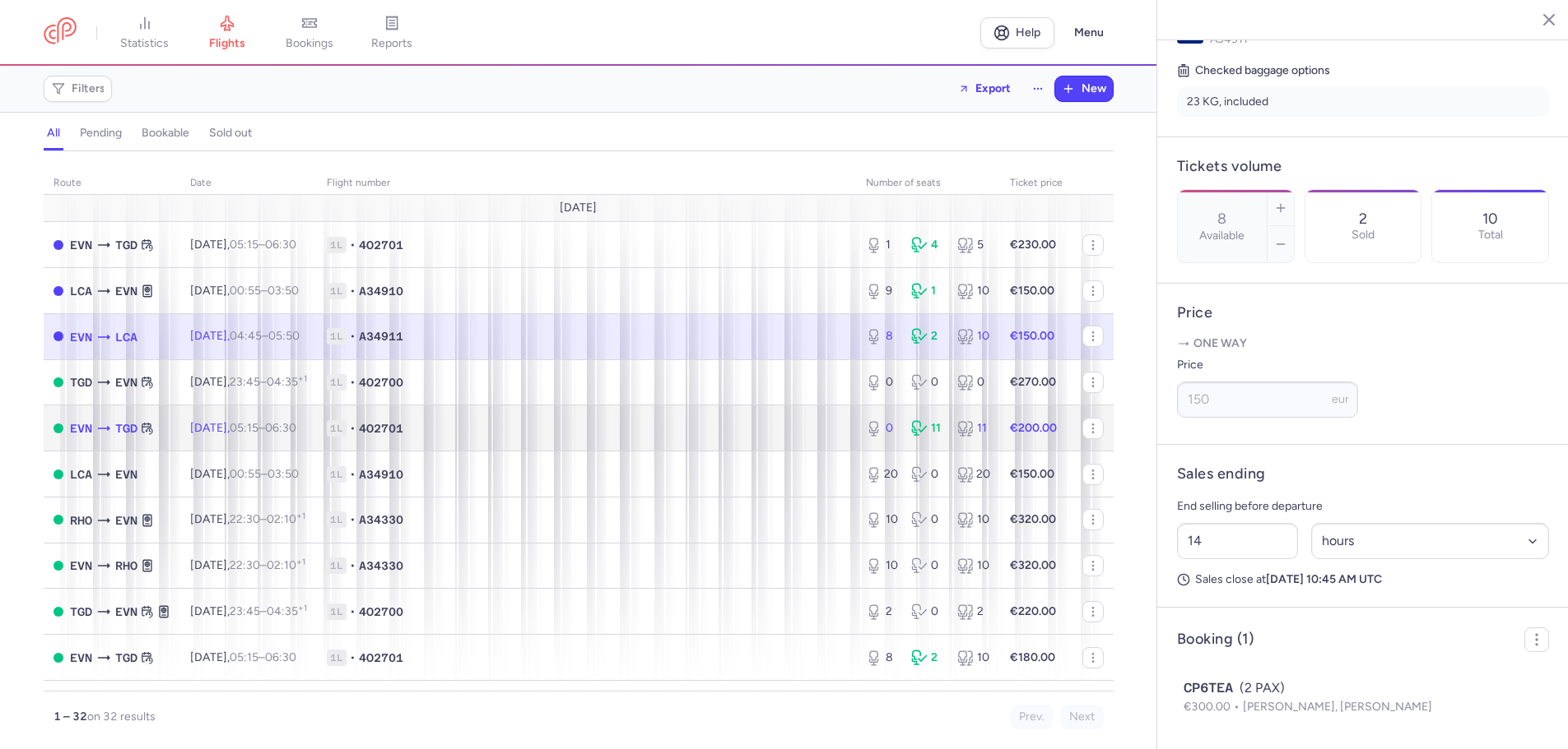
click at [797, 434] on span "1L • 4O2701" at bounding box center [586, 429] width 519 height 17
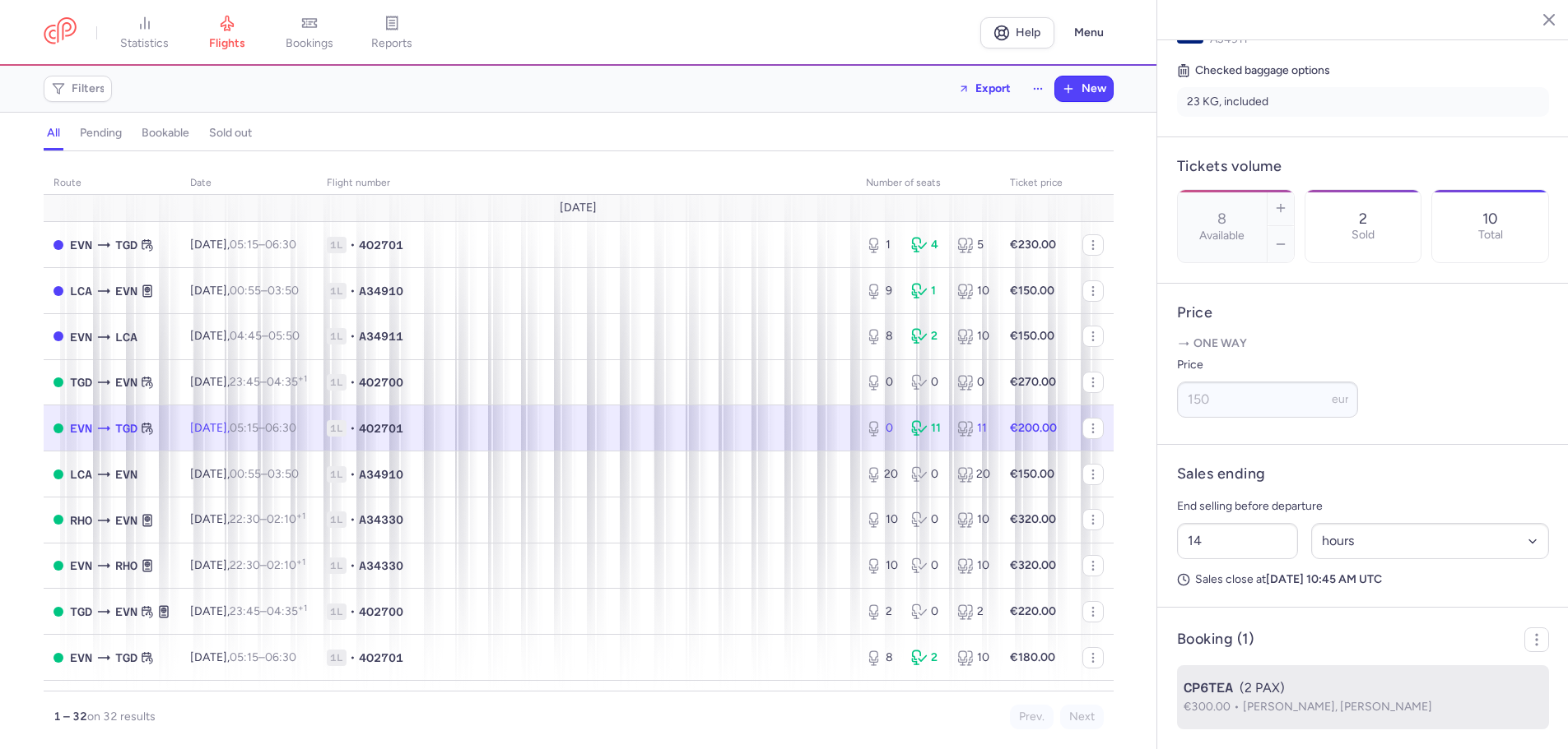
type input "0"
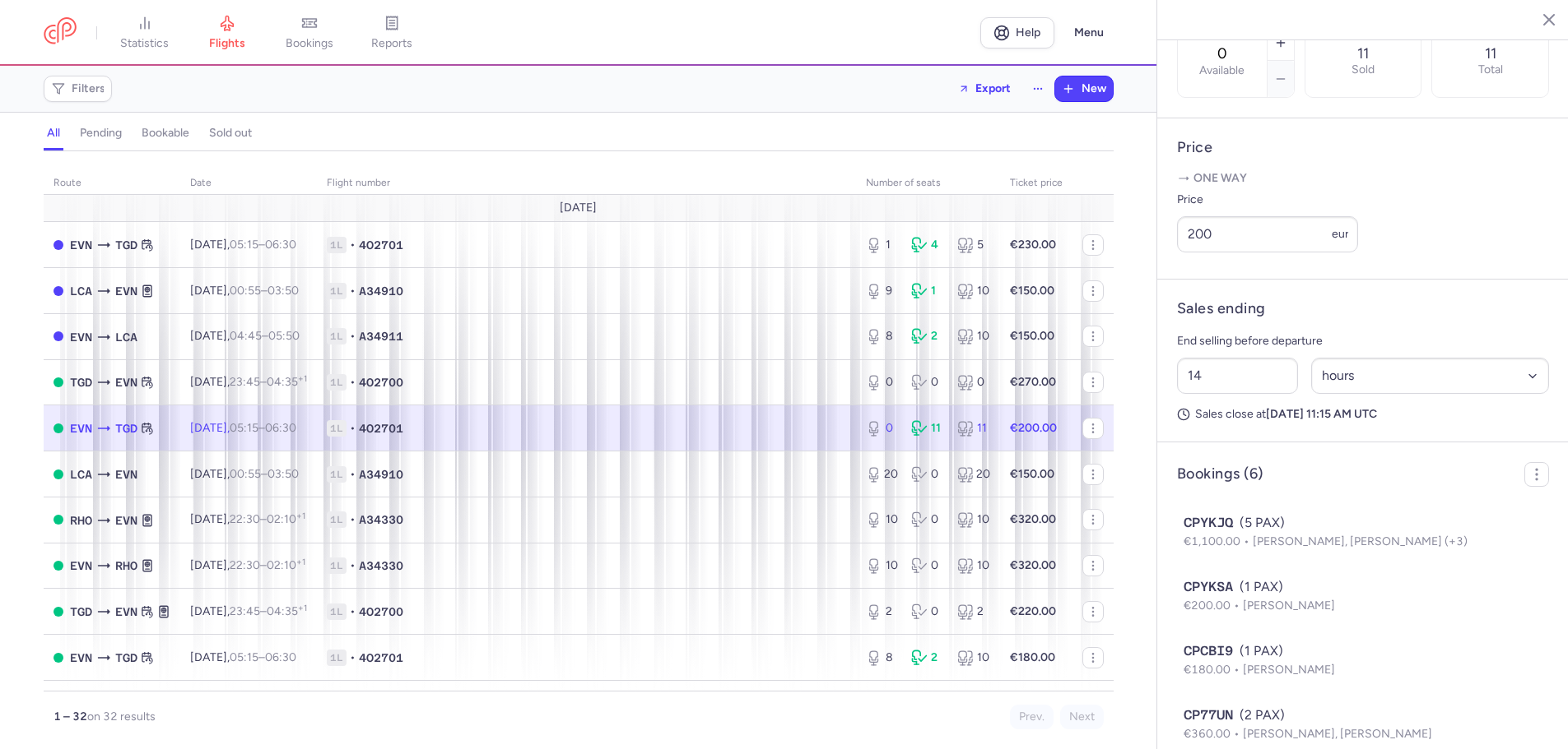
scroll to position [749, 0]
